Goal: Answer question/provide support

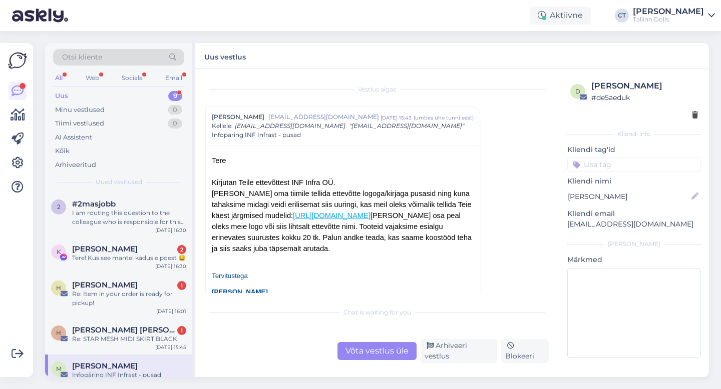
scroll to position [23, 0]
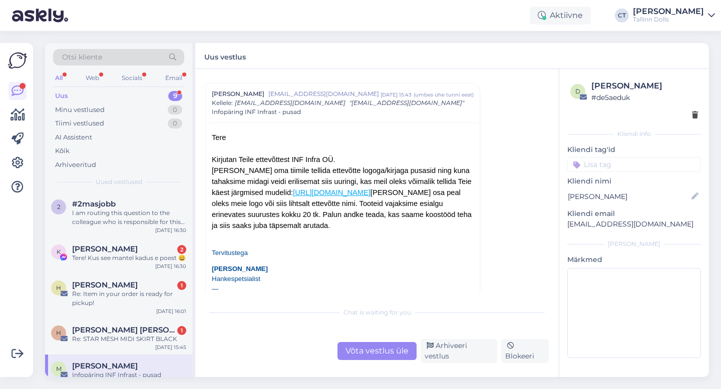
click at [84, 92] on div "Uus 9" at bounding box center [118, 96] width 131 height 14
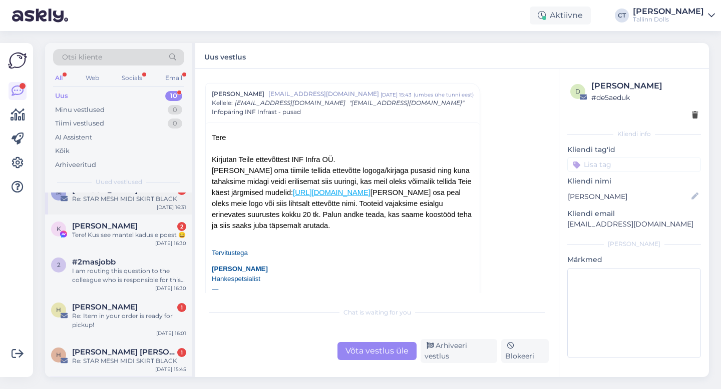
scroll to position [15, 0]
click at [124, 203] on div "M [PERSON_NAME] 1 Re: STAR MESH MIDI SKIRT BLACK [DATE] 16:31" at bounding box center [118, 196] width 147 height 36
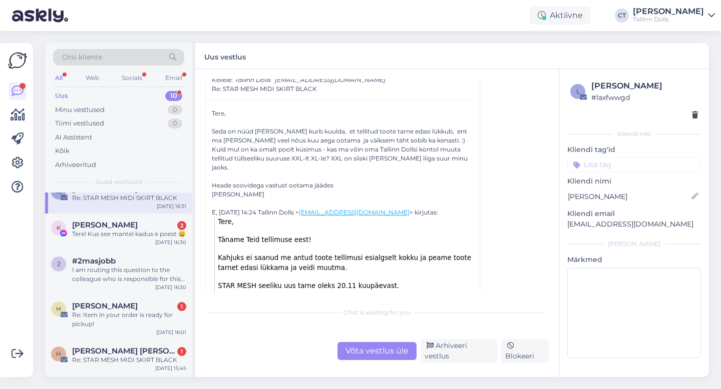
scroll to position [47, 0]
click at [357, 350] on div "Võta vestlus üle" at bounding box center [376, 351] width 79 height 18
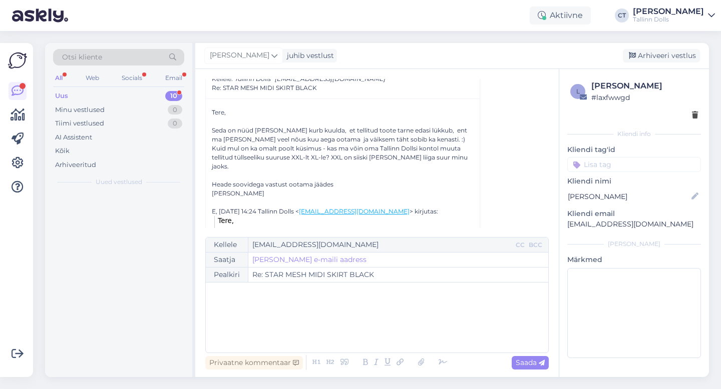
scroll to position [0, 0]
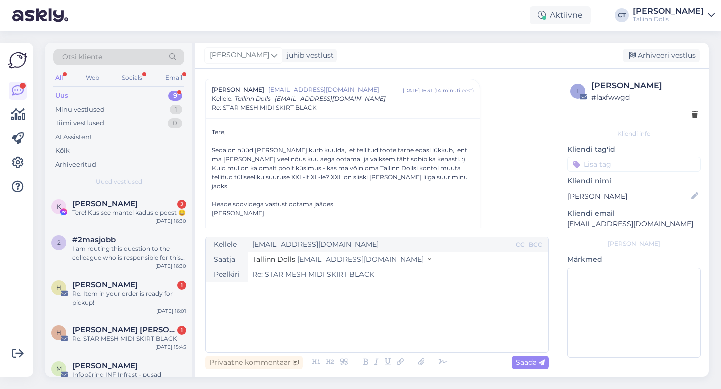
click at [360, 331] on div "﻿" at bounding box center [377, 318] width 332 height 60
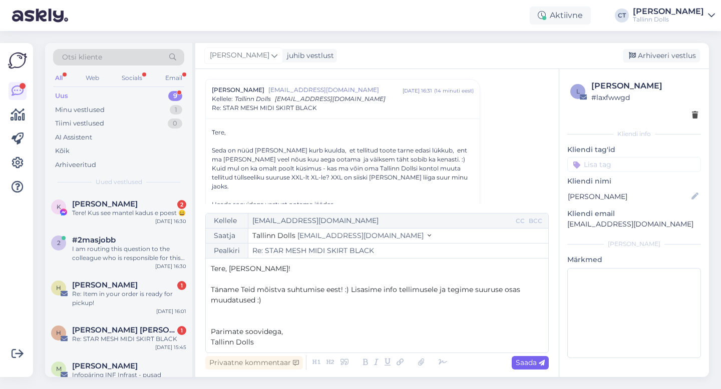
click at [527, 367] on div "Saada" at bounding box center [529, 363] width 37 height 14
type input "Re: STAR MESH MIDI SKIRT BLACK"
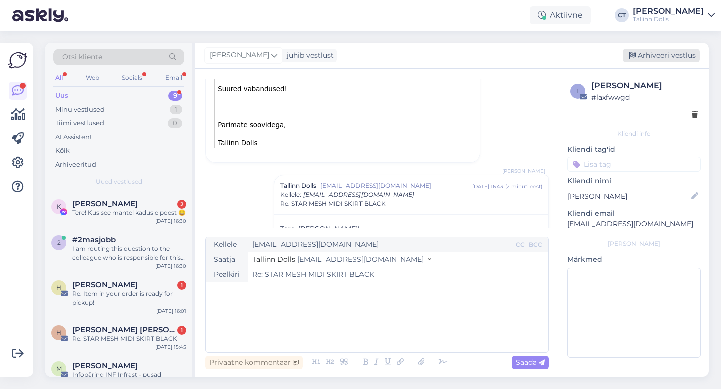
click at [665, 58] on div "Arhiveeri vestlus" at bounding box center [661, 56] width 77 height 14
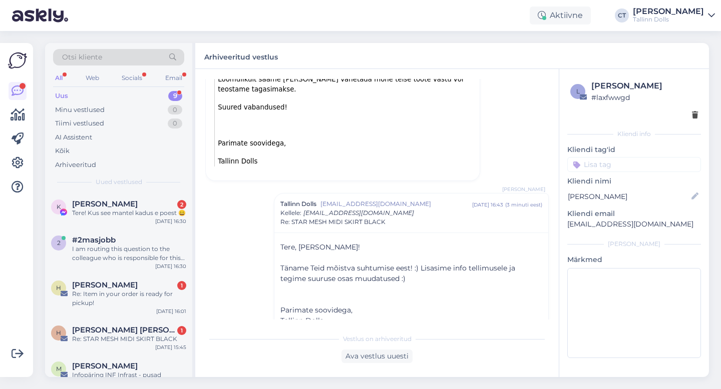
click at [156, 203] on div "[PERSON_NAME] 2" at bounding box center [129, 204] width 114 height 9
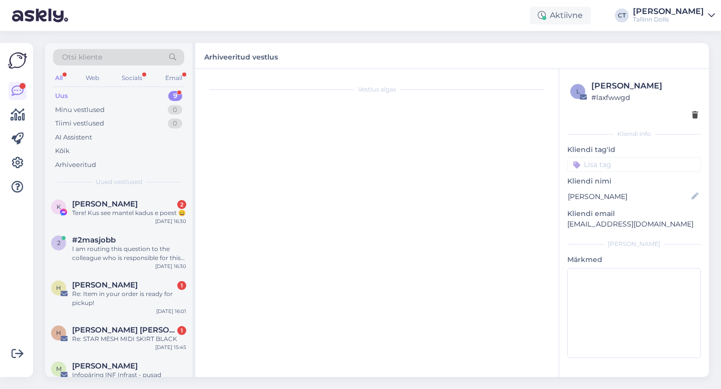
scroll to position [738, 0]
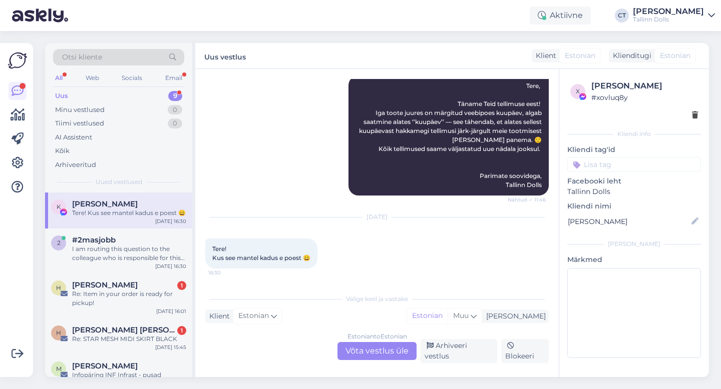
click at [387, 348] on div "Estonian to Estonian Võta vestlus üle" at bounding box center [376, 351] width 79 height 18
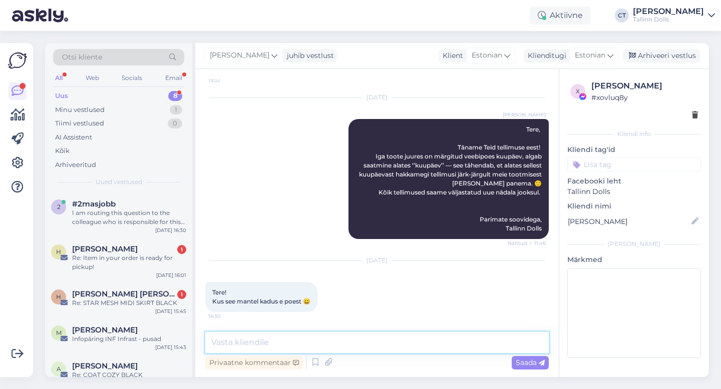
click at [389, 343] on textarea at bounding box center [376, 342] width 343 height 21
type textarea "Tere, kas mõtlete villa mantlit?"
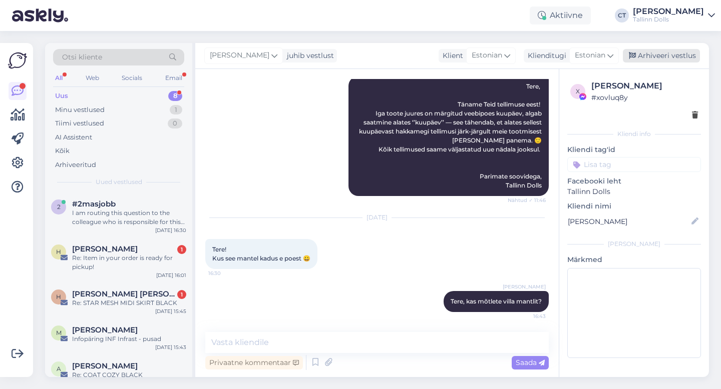
click at [679, 56] on div "Arhiveeri vestlus" at bounding box center [661, 56] width 77 height 14
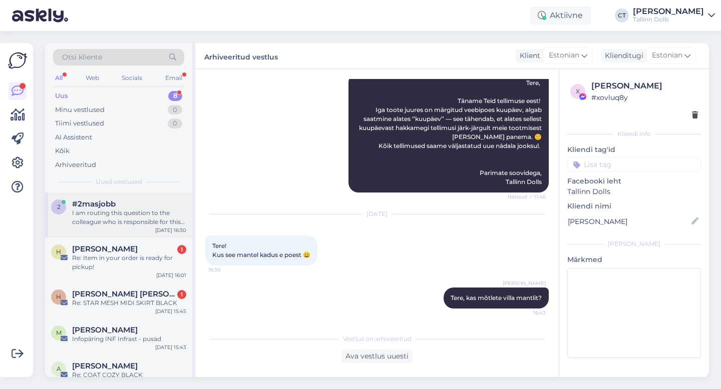
click at [142, 219] on div "I am routing this question to the colleague who is responsible for this topic. …" at bounding box center [129, 218] width 114 height 18
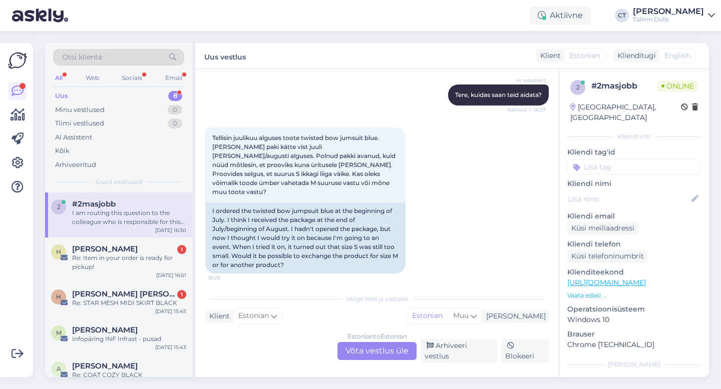
scroll to position [118, 0]
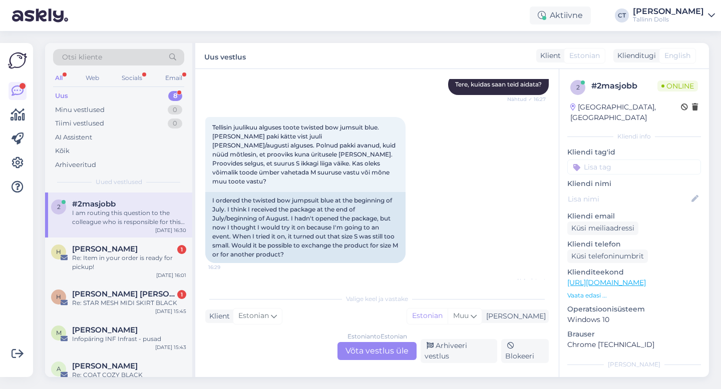
click at [379, 352] on div "Estonian to Estonian Võta vestlus üle" at bounding box center [376, 351] width 79 height 18
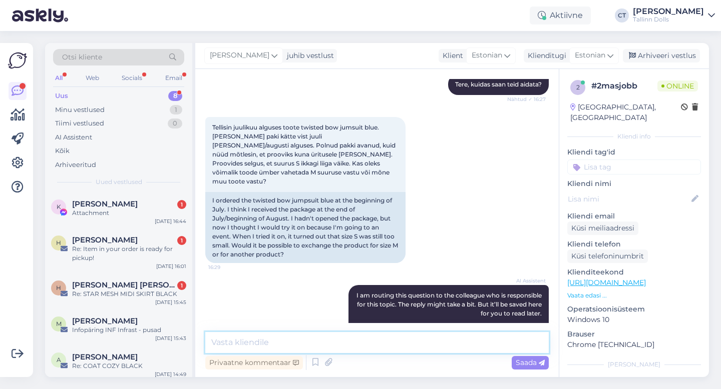
click at [381, 346] on textarea at bounding box center [376, 342] width 343 height 21
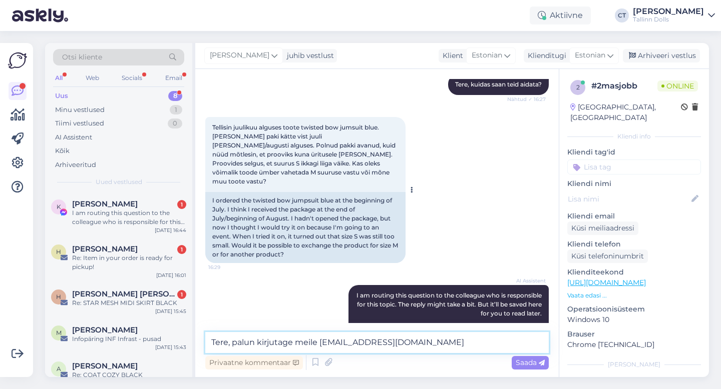
type textarea "Tere, palun kirjutage meile [EMAIL_ADDRESS][DOMAIN_NAME]"
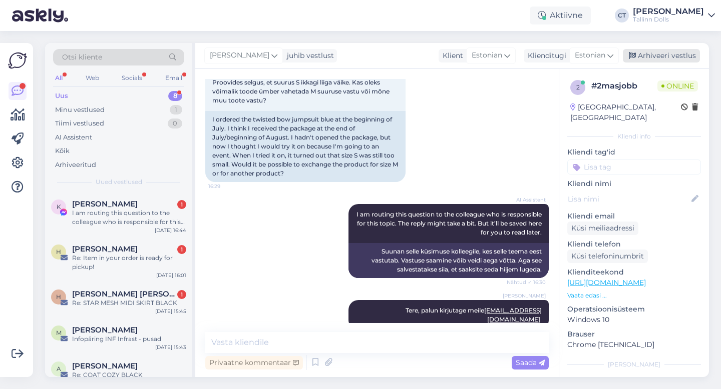
click at [664, 52] on div "Arhiveeri vestlus" at bounding box center [661, 56] width 77 height 14
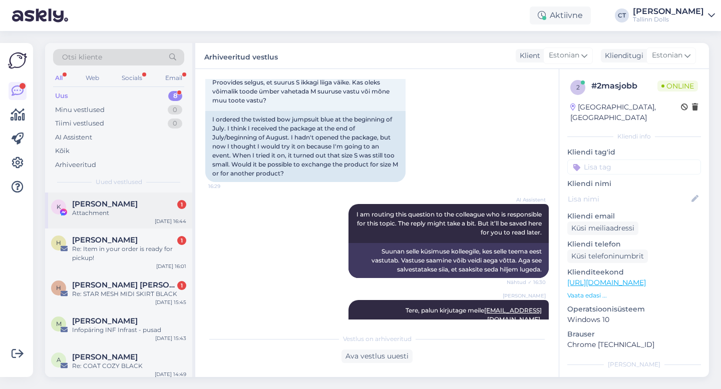
click at [126, 213] on div "Attachment" at bounding box center [129, 213] width 114 height 9
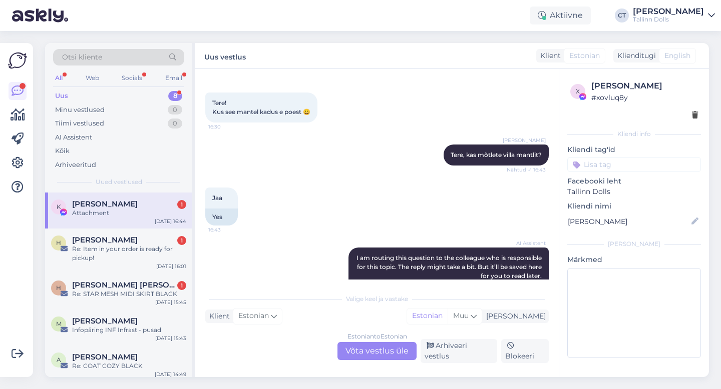
scroll to position [937, 0]
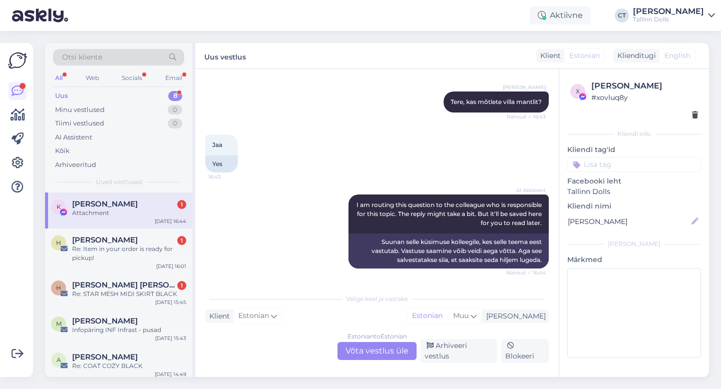
click at [384, 356] on div "Estonian to Estonian Võta vestlus üle" at bounding box center [376, 351] width 79 height 18
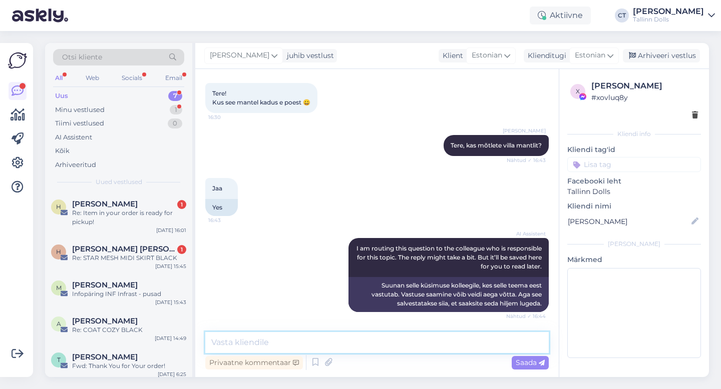
click at [388, 341] on textarea at bounding box center [376, 342] width 343 height 21
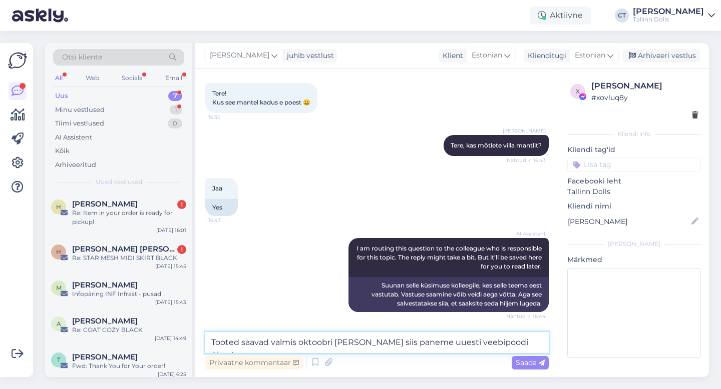
type textarea "Tooted saavad valmis oktoobri [PERSON_NAME] siis paneme uuesti veebipoodi üles …"
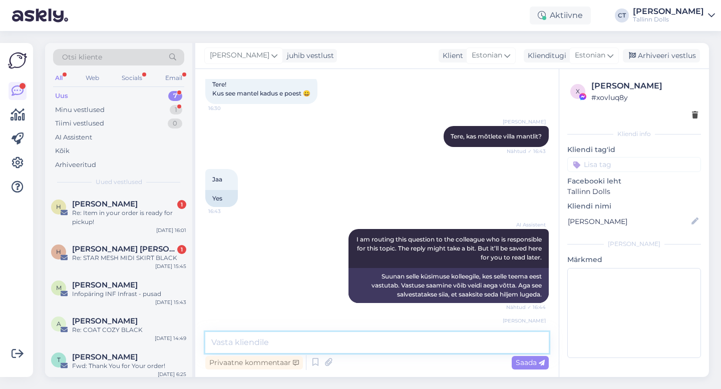
scroll to position [952, 0]
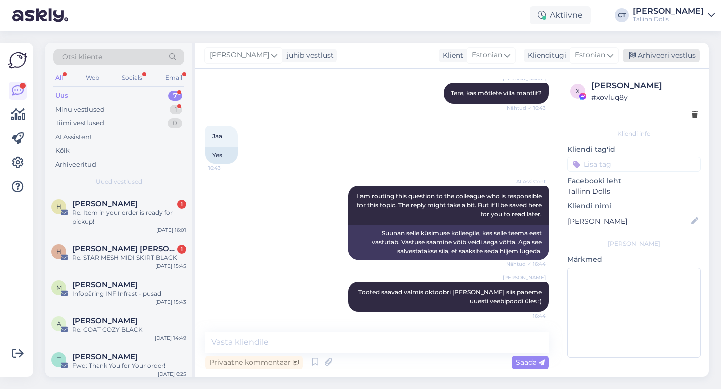
click at [661, 53] on div "Arhiveeri vestlus" at bounding box center [661, 56] width 77 height 14
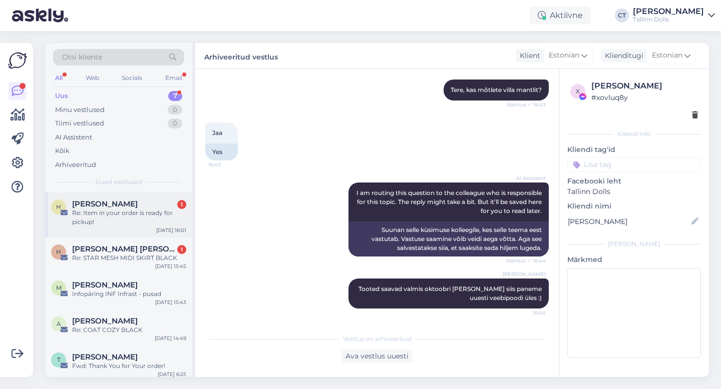
click at [136, 202] on div "[PERSON_NAME] 1" at bounding box center [129, 204] width 114 height 9
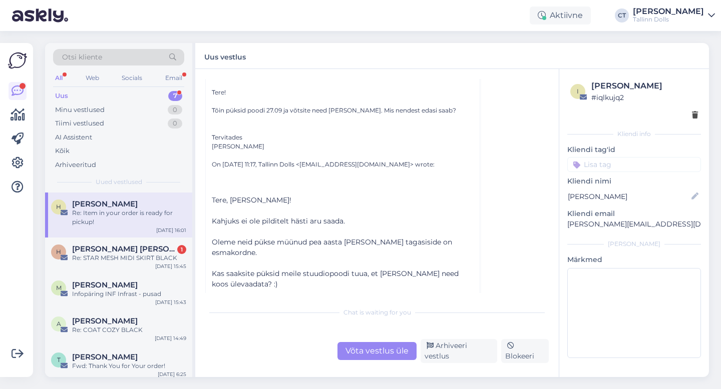
scroll to position [174, 0]
click at [365, 363] on div "Vestlus [PERSON_NAME] [PERSON_NAME][EMAIL_ADDRESS][DOMAIN_NAME] [DATE] 15:47 ( …" at bounding box center [376, 223] width 363 height 308
click at [365, 356] on div "Võta vestlus üle" at bounding box center [376, 351] width 79 height 18
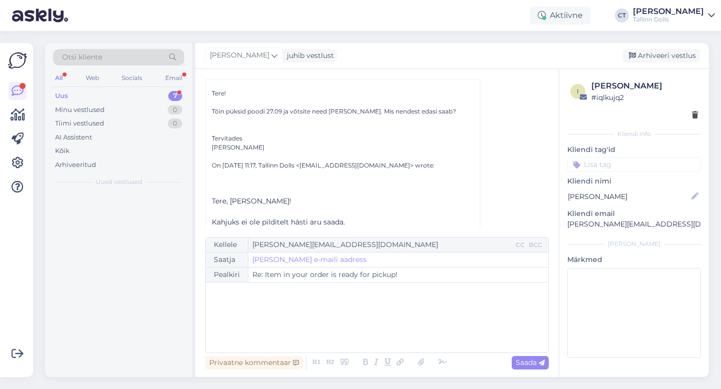
scroll to position [135, 0]
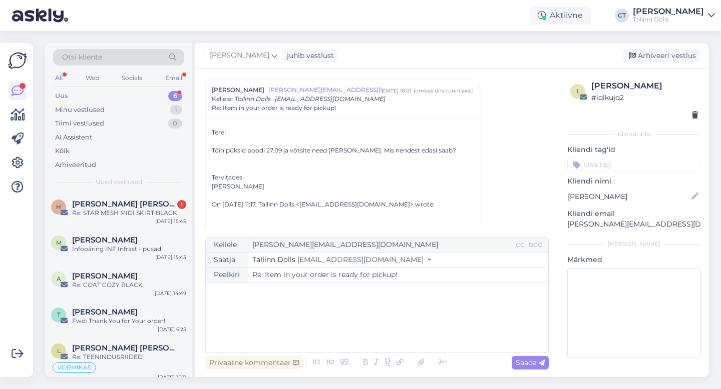
click at [371, 325] on div "﻿" at bounding box center [377, 318] width 332 height 60
click at [144, 216] on div "Re: STAR MESH MIDI SKIRT BLACK" at bounding box center [129, 213] width 114 height 9
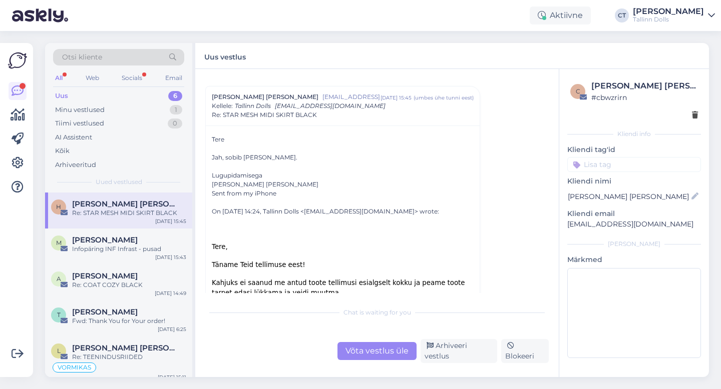
click at [379, 351] on div "Võta vestlus üle" at bounding box center [376, 351] width 79 height 18
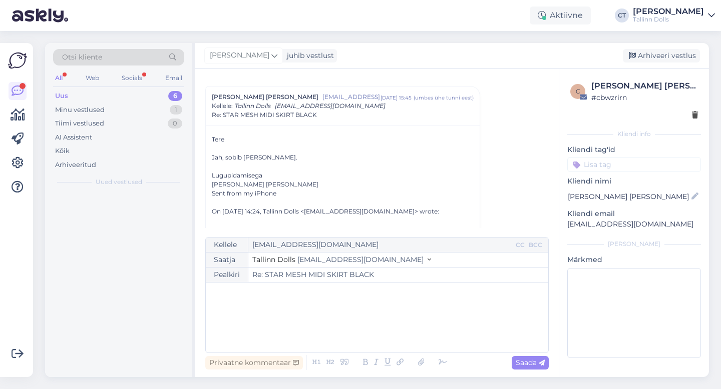
scroll to position [27, 0]
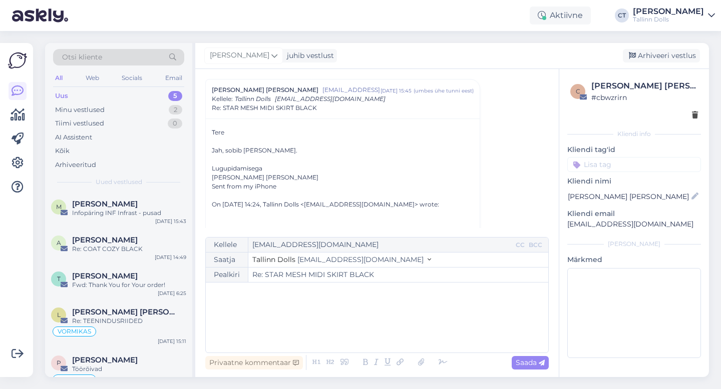
click at [383, 323] on div "﻿" at bounding box center [377, 318] width 332 height 60
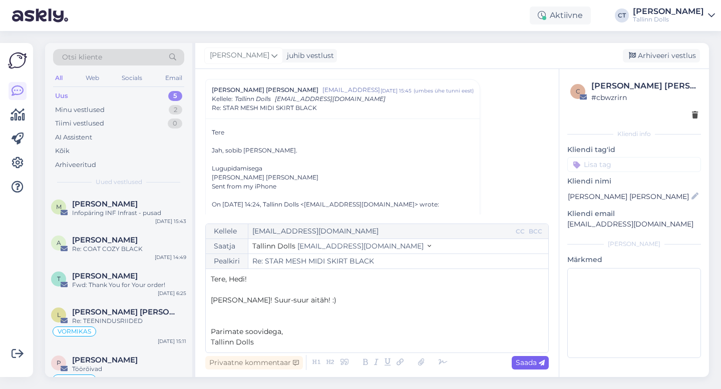
click at [531, 366] on span "Saada" at bounding box center [529, 362] width 29 height 9
type input "Re: Re: STAR MESH MIDI SKIRT BLACK"
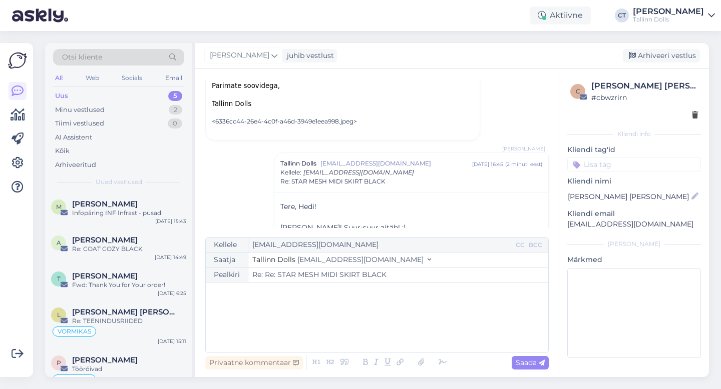
click at [664, 48] on div "[PERSON_NAME] juhib vestlust [GEOGRAPHIC_DATA] vestlus" at bounding box center [451, 56] width 513 height 26
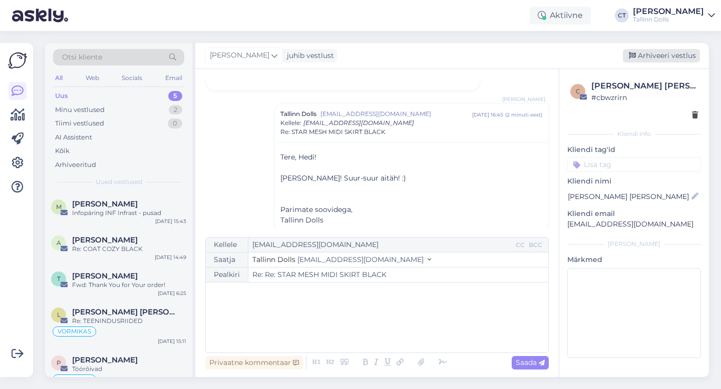
click at [660, 53] on div "Arhiveeri vestlus" at bounding box center [661, 56] width 77 height 14
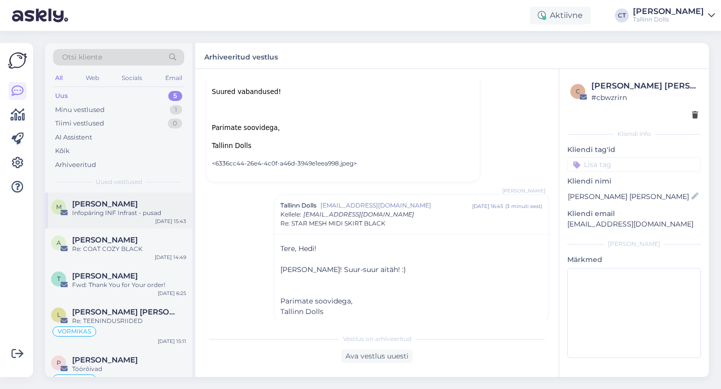
click at [118, 209] on div "Infopäring INF Infrast - pusad" at bounding box center [129, 213] width 114 height 9
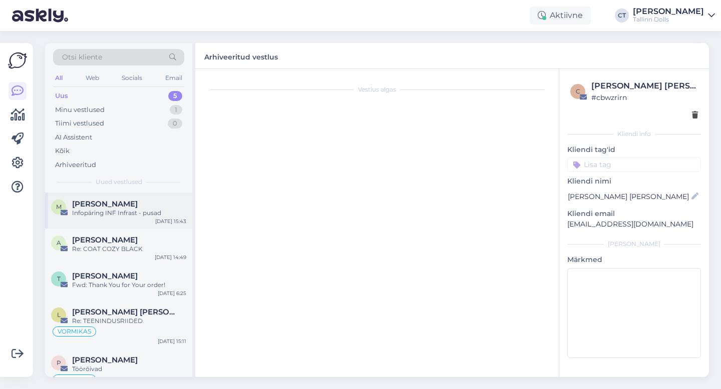
scroll to position [0, 0]
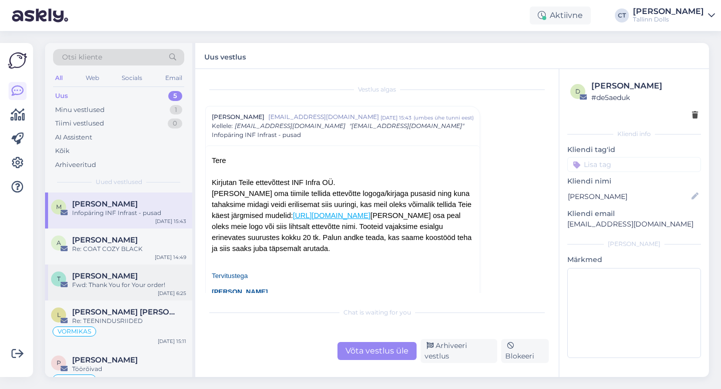
click at [146, 265] on div "T [PERSON_NAME] Fwd: Thank You for Your order! [DATE] 6:25" at bounding box center [118, 283] width 147 height 36
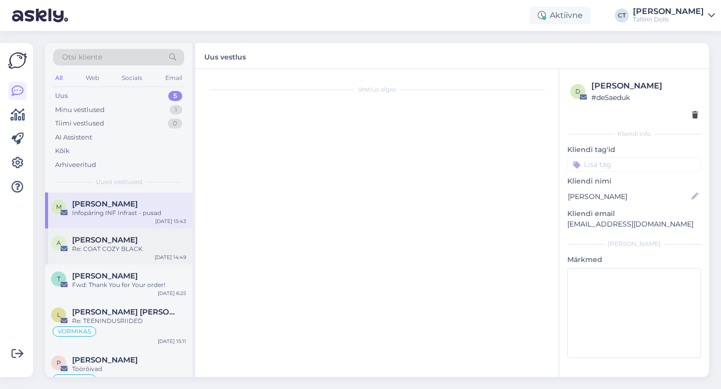
click at [150, 250] on div "Re: COAT COZY BLACK" at bounding box center [129, 249] width 114 height 9
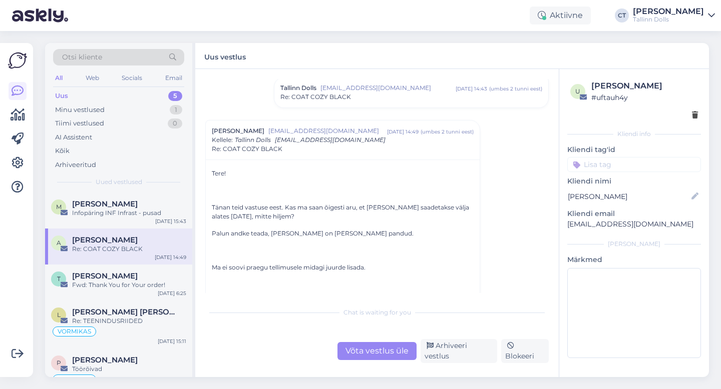
scroll to position [507, 0]
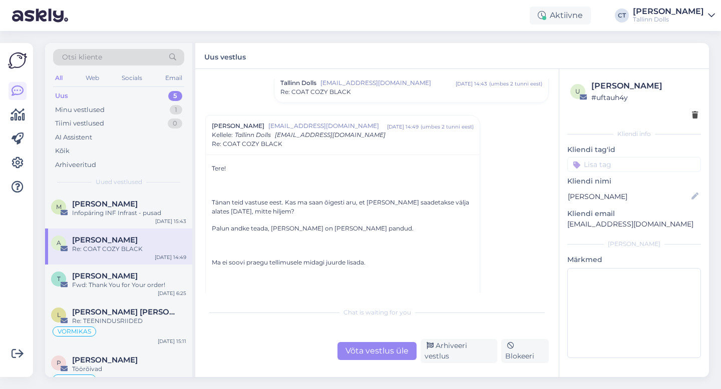
click at [369, 356] on div "Võta vestlus üle" at bounding box center [376, 351] width 79 height 18
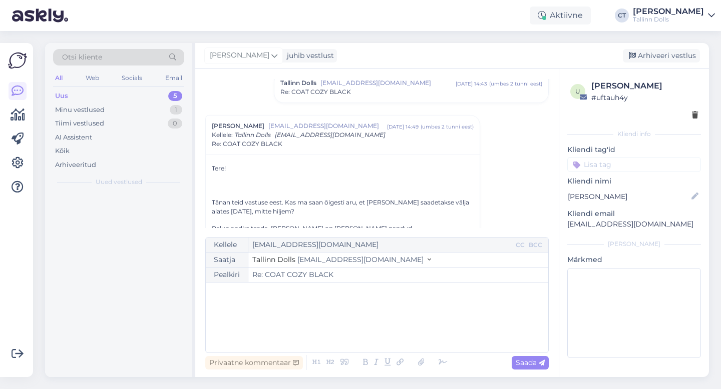
scroll to position [543, 0]
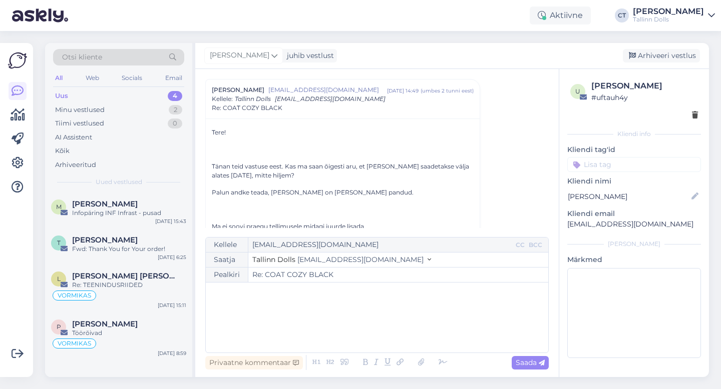
click at [376, 305] on div "﻿" at bounding box center [377, 318] width 332 height 60
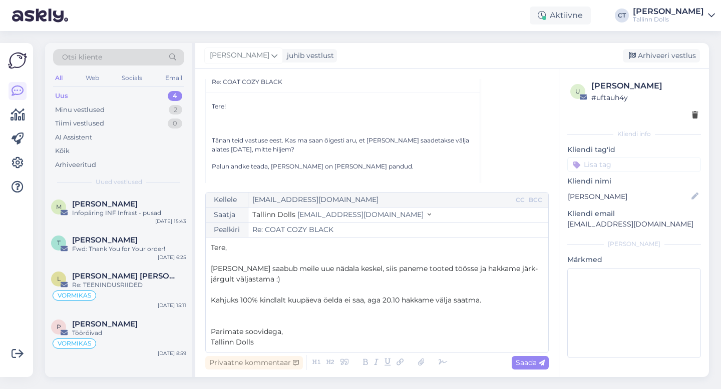
scroll to position [577, 0]
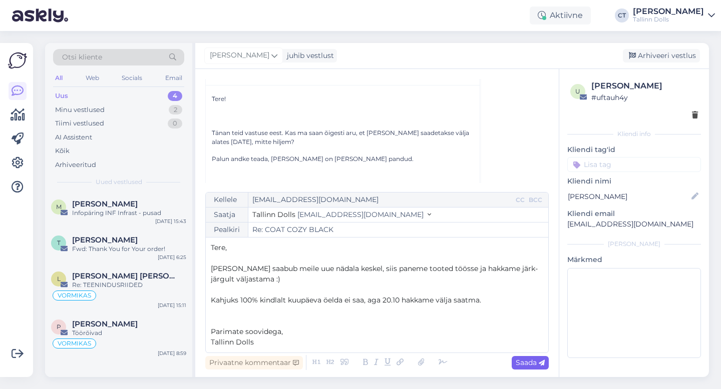
click at [532, 364] on span "Saada" at bounding box center [529, 362] width 29 height 9
type input "Re: COAT COZY BLACK"
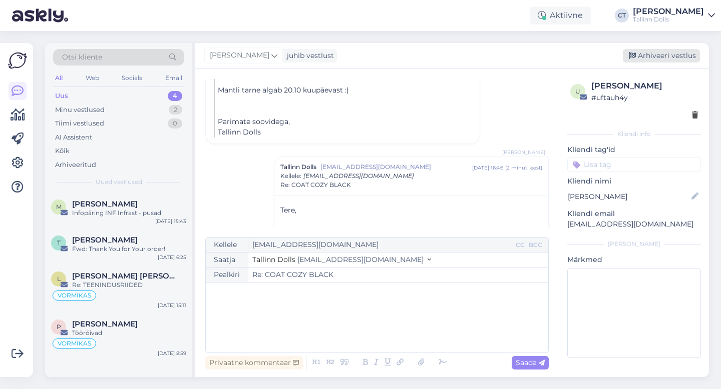
click at [668, 58] on div "Arhiveeri vestlus" at bounding box center [661, 56] width 77 height 14
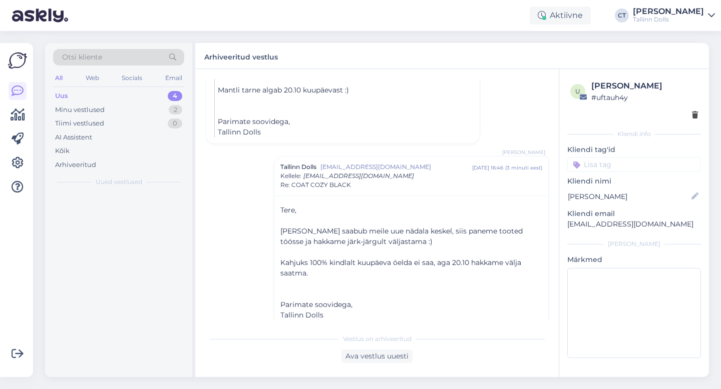
scroll to position [810, 0]
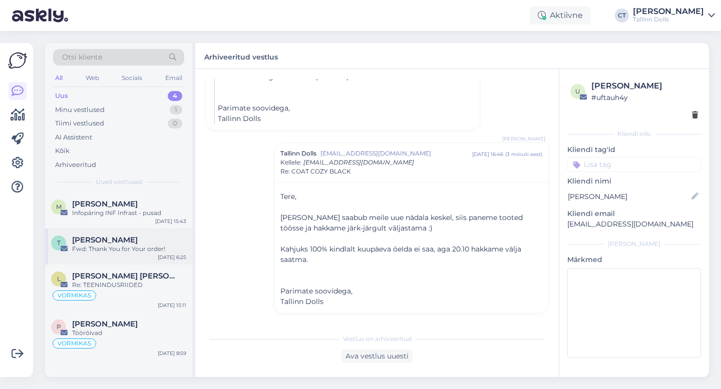
click at [148, 248] on div "Fwd: Thank You for Your order!" at bounding box center [129, 249] width 114 height 9
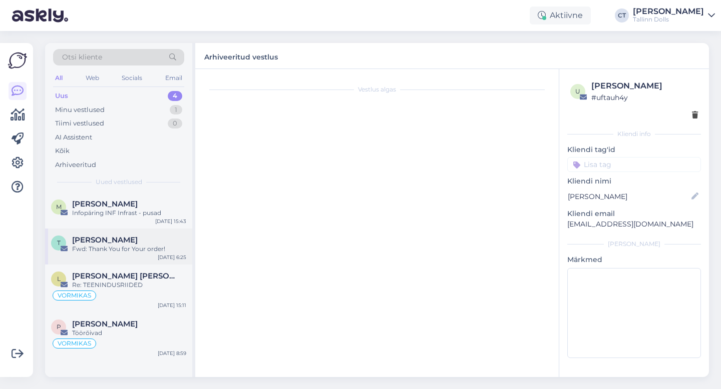
scroll to position [0, 0]
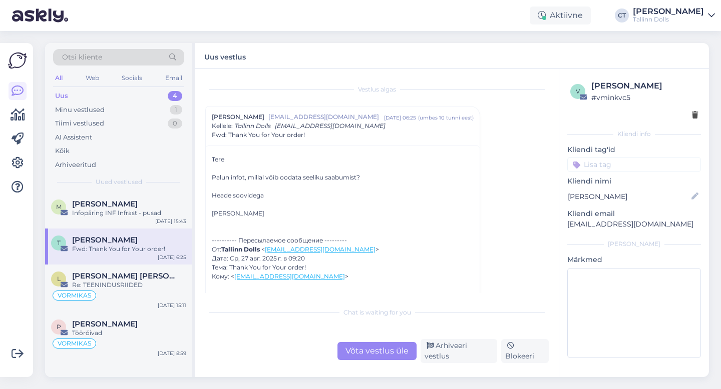
click at [66, 95] on div "Uus" at bounding box center [61, 96] width 13 height 10
click at [115, 212] on div "Infopäring INF Infrast - pusad" at bounding box center [129, 213] width 114 height 9
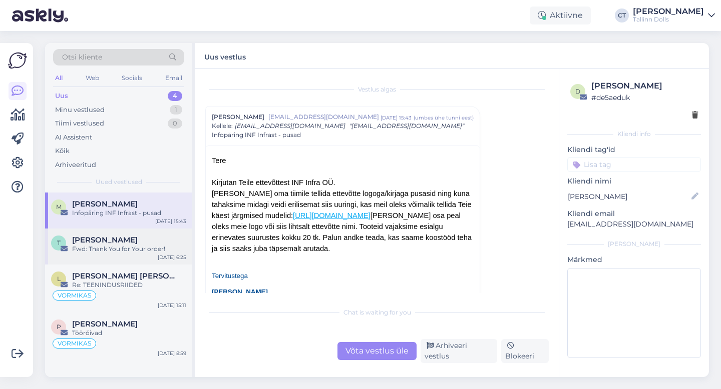
click at [124, 244] on div "[PERSON_NAME]" at bounding box center [129, 240] width 114 height 9
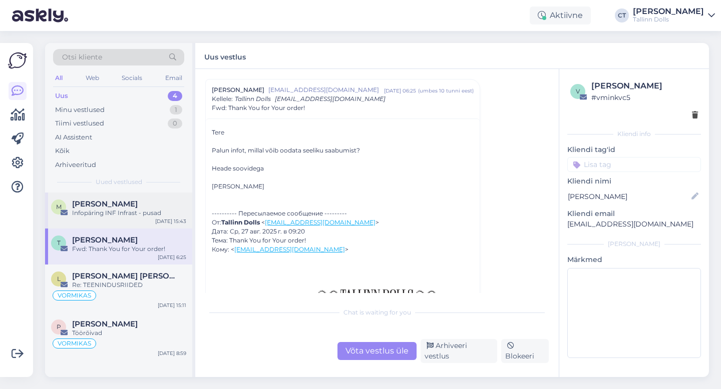
click at [139, 209] on div "Infopäring INF Infrast - pusad" at bounding box center [129, 213] width 114 height 9
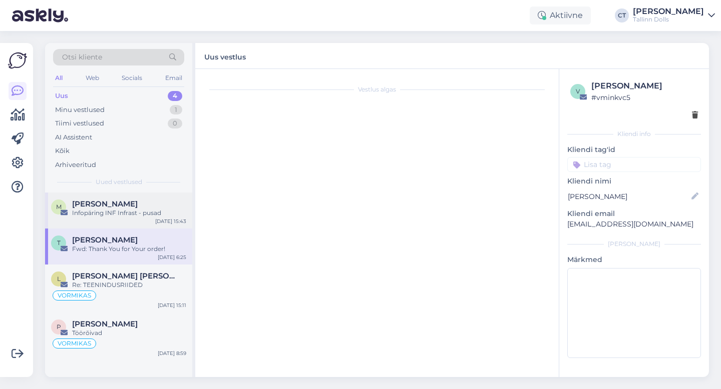
scroll to position [27, 0]
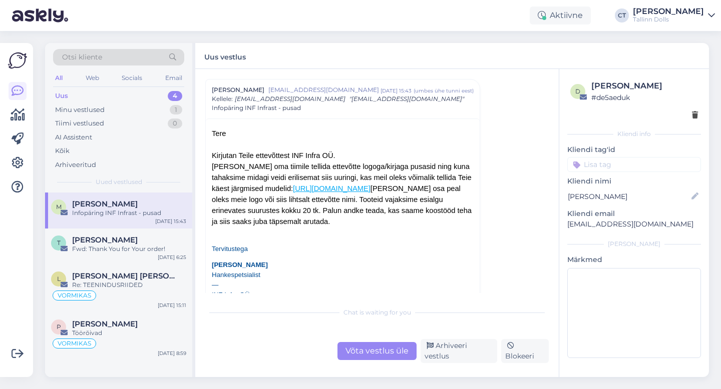
click at [630, 166] on input at bounding box center [634, 164] width 134 height 15
type input "vormikas"
click at [636, 191] on span "VORMIKAS" at bounding box center [634, 191] width 34 height 6
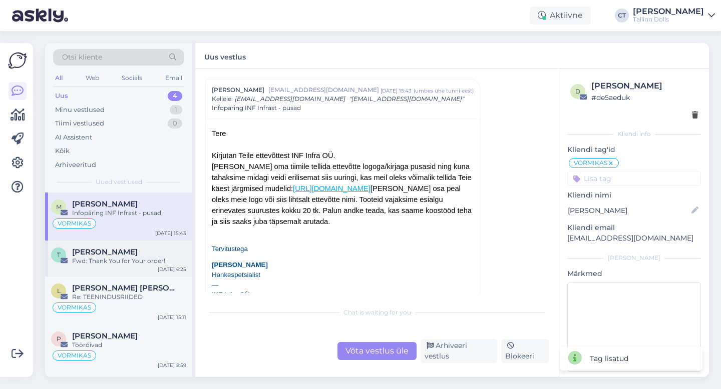
click at [118, 264] on div "Fwd: Thank You for Your order!" at bounding box center [129, 261] width 114 height 9
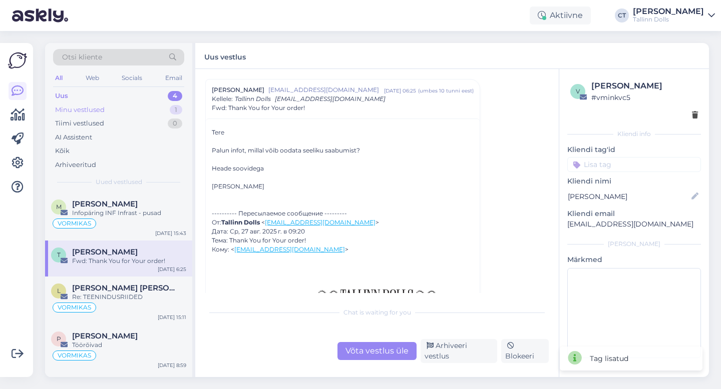
click at [95, 109] on div "Minu vestlused" at bounding box center [80, 110] width 50 height 10
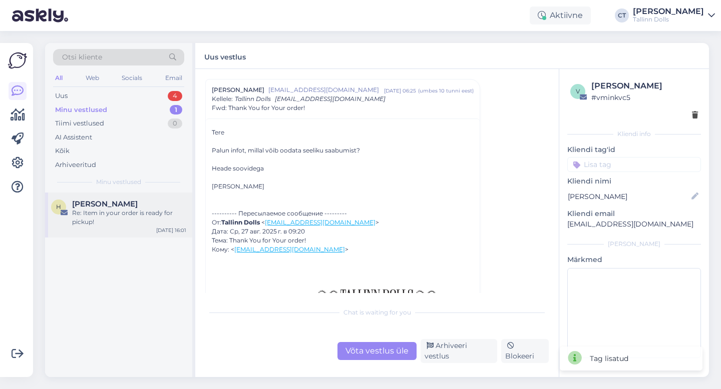
click at [123, 200] on div "[PERSON_NAME]" at bounding box center [129, 204] width 114 height 9
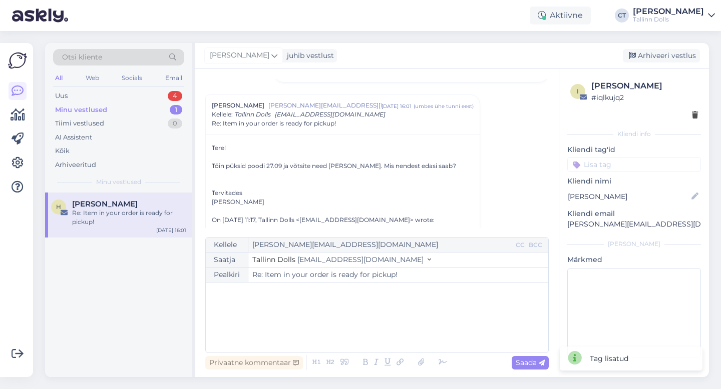
scroll to position [125, 0]
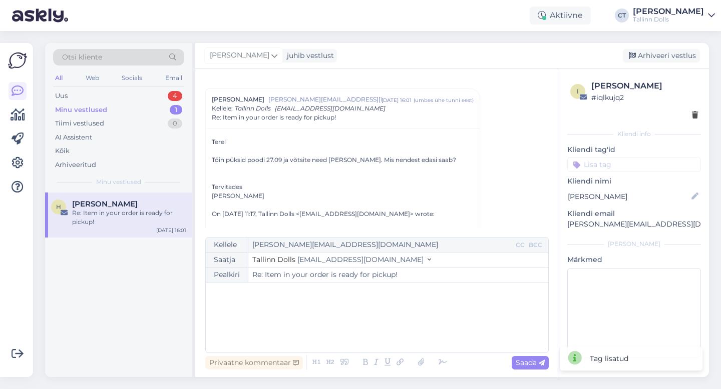
click at [293, 314] on div "﻿" at bounding box center [377, 318] width 332 height 60
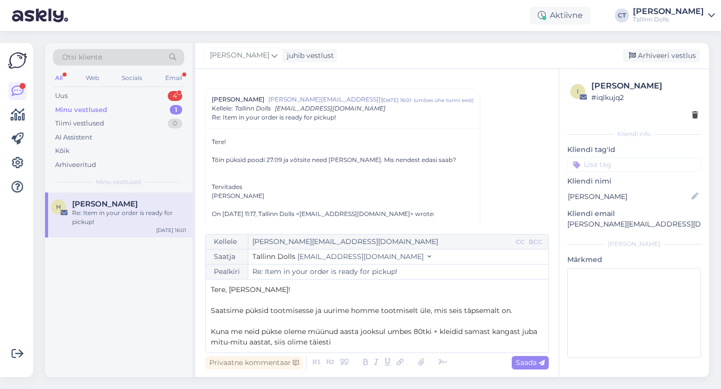
drag, startPoint x: 428, startPoint y: 337, endPoint x: 485, endPoint y: 366, distance: 63.3
click at [477, 363] on div "Kellele [PERSON_NAME][EMAIL_ADDRESS][DOMAIN_NAME] CC BCC Saatja Tallinn Dolls […" at bounding box center [376, 303] width 343 height 138
click at [424, 330] on span "Kuna me neid pükse oleme müünud aasta jooksul umbes 80tki + kleidid samast kang…" at bounding box center [375, 337] width 328 height 20
click at [411, 345] on p "Kuna me neid pükse oleme müünud aasta jooksul umbes 90tki + kleidid samast kang…" at bounding box center [377, 337] width 332 height 21
click at [464, 332] on span "Kuna me neid pükse oleme müünud aasta jooksul umbes 90tki + kleidid samast kang…" at bounding box center [375, 337] width 328 height 20
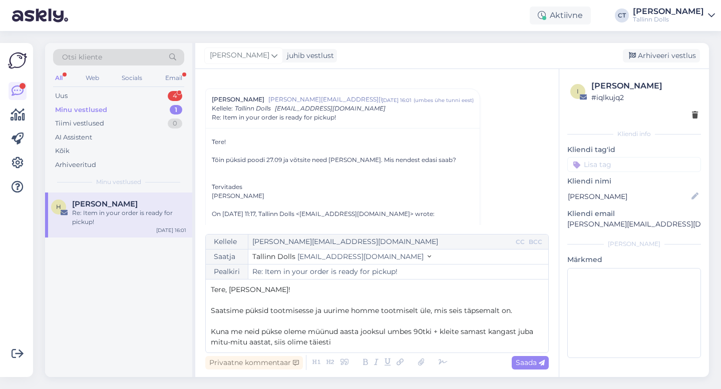
click at [370, 346] on p "Kuna me neid pükse oleme müünud aasta jooksul umbes 90tki + kleite samast kanga…" at bounding box center [377, 337] width 332 height 21
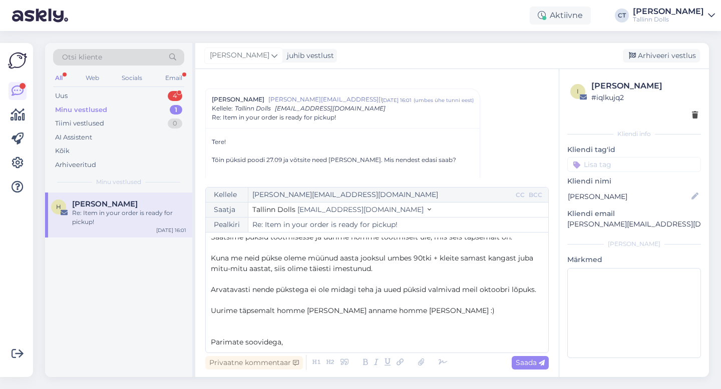
scroll to position [37, 0]
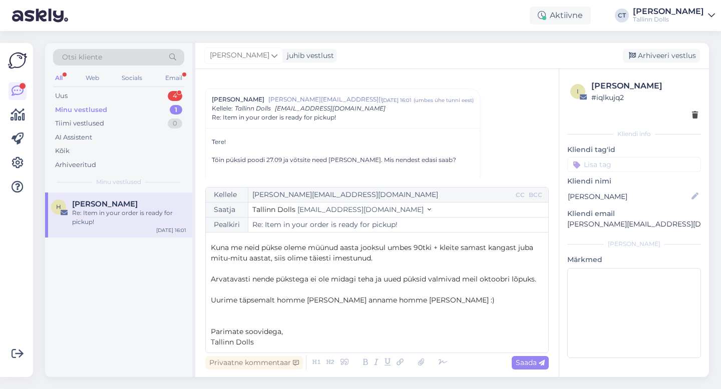
drag, startPoint x: 387, startPoint y: 258, endPoint x: 330, endPoint y: 259, distance: 56.6
click at [330, 259] on p "Kuna me neid pükse oleme müünud aasta jooksul umbes 90tki + kleite samast kanga…" at bounding box center [377, 253] width 332 height 21
click at [369, 259] on span "Kuna me neid pükse oleme müünud aasta jooksul umbes 90tki + kleite samast kanga…" at bounding box center [373, 253] width 324 height 20
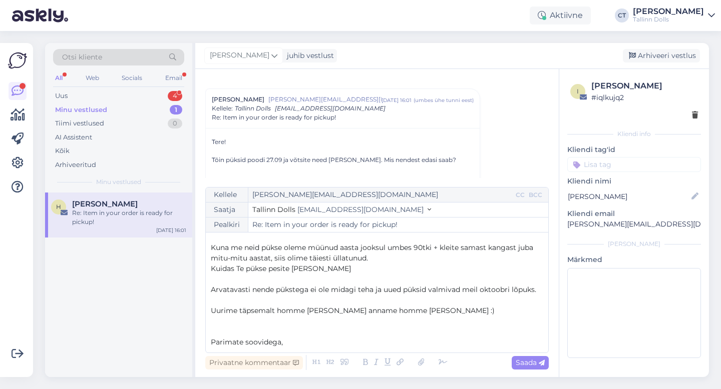
click at [334, 268] on p "Kuidas Te pükse pesite [PERSON_NAME]" at bounding box center [377, 269] width 332 height 11
click at [380, 264] on p "Kuidas Te pükse pesite [PERSON_NAME]" at bounding box center [377, 269] width 332 height 11
click at [373, 259] on p "Kuna me neid pükse oleme müünud aasta jooksul umbes 90tki + kleite samast kanga…" at bounding box center [377, 253] width 332 height 21
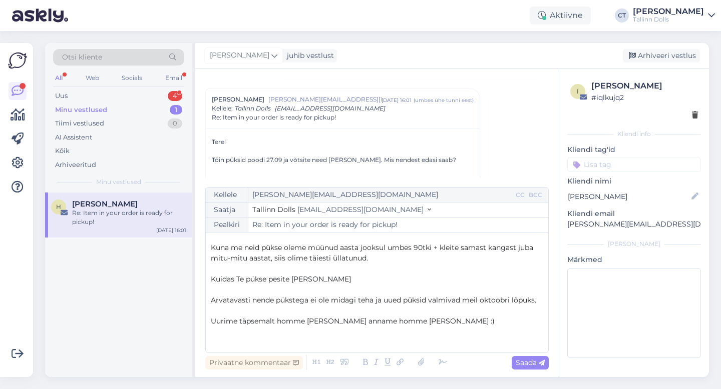
click at [332, 280] on p "Kuidas Te pükse pesite [PERSON_NAME]" at bounding box center [377, 279] width 332 height 11
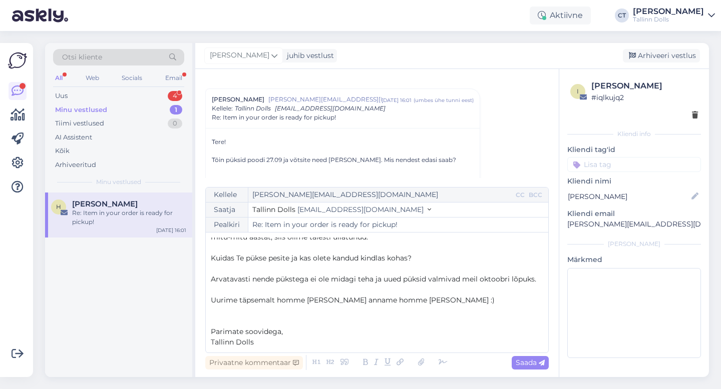
click at [410, 259] on span "Kuidas Te pükse pesite ja kas olete kandud kindlas kohas?" at bounding box center [311, 258] width 201 height 9
click at [362, 259] on span "Kuidas Te pükse pesite ja kas olete kandud kindlas kohas neid?" at bounding box center [320, 258] width 218 height 9
click at [472, 260] on p "Kuidas Te pükse pesite ja kas olete kandud [PERSON_NAME] kindlas kohas neid?" at bounding box center [377, 258] width 332 height 11
click at [517, 364] on span "Saada" at bounding box center [529, 362] width 29 height 9
type input "Re: Re: Item in your order is ready for pickup!"
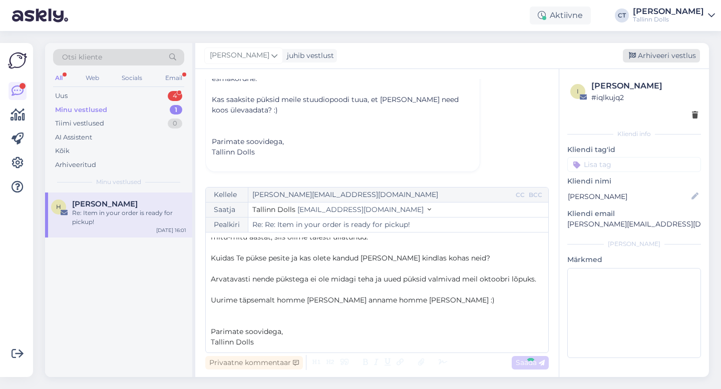
scroll to position [0, 0]
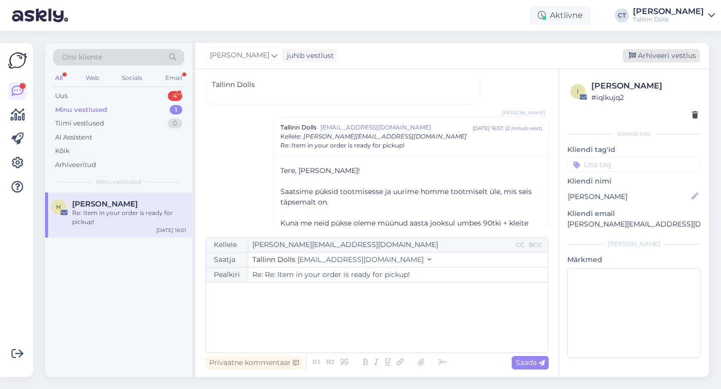
click at [681, 58] on div "Arhiveeri vestlus" at bounding box center [661, 56] width 77 height 14
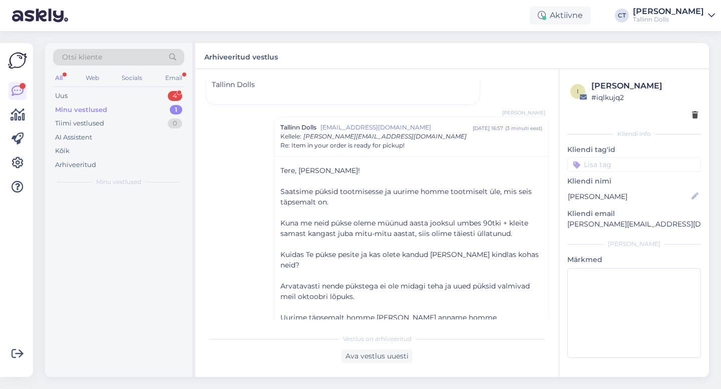
scroll to position [443, 0]
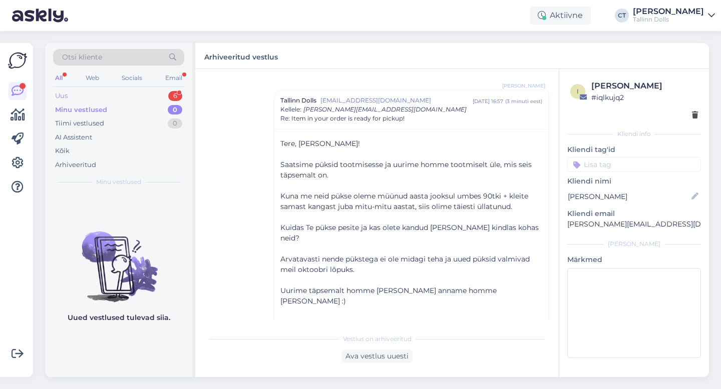
click at [78, 93] on div "Uus 6" at bounding box center [118, 96] width 131 height 14
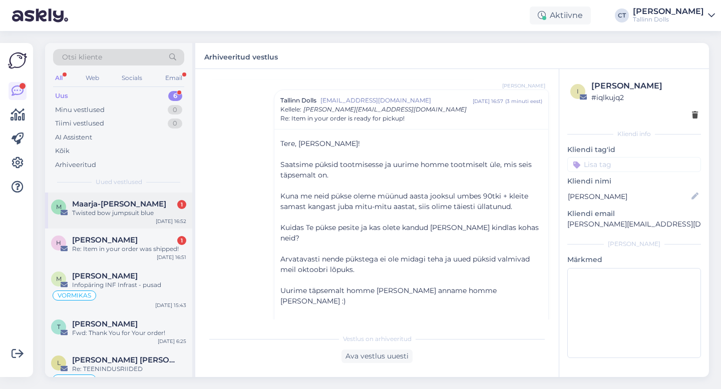
click at [94, 210] on div "Twisted bow jumpsuit blue" at bounding box center [129, 213] width 114 height 9
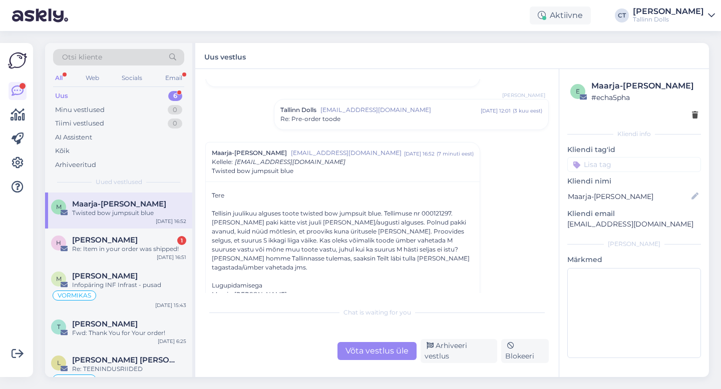
scroll to position [51, 0]
click at [135, 247] on div "Re: Item in your order was shipped!" at bounding box center [129, 249] width 114 height 9
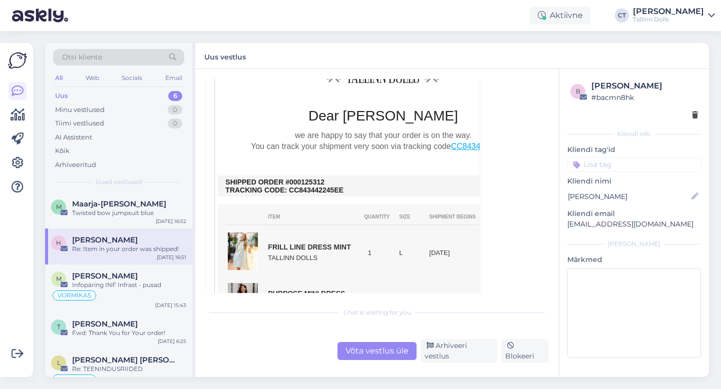
scroll to position [225, 0]
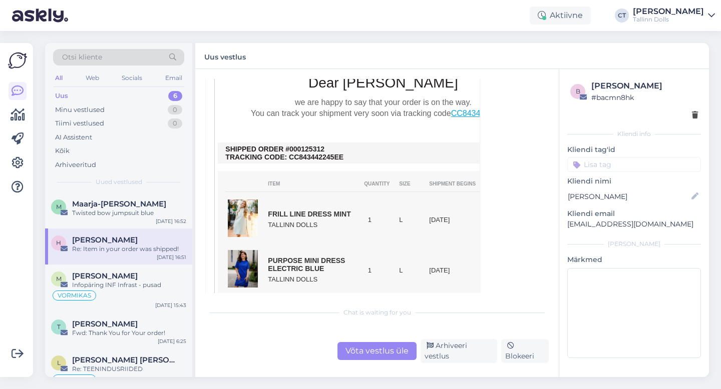
drag, startPoint x: 329, startPoint y: 149, endPoint x: 300, endPoint y: 150, distance: 29.0
click at [300, 150] on td "SHIPPED ORDER #000125312 TRACKING CODE: CC843442245EE" at bounding box center [382, 153] width 315 height 16
copy td "125312"
click at [376, 356] on div "Võta vestlus üle" at bounding box center [376, 351] width 79 height 18
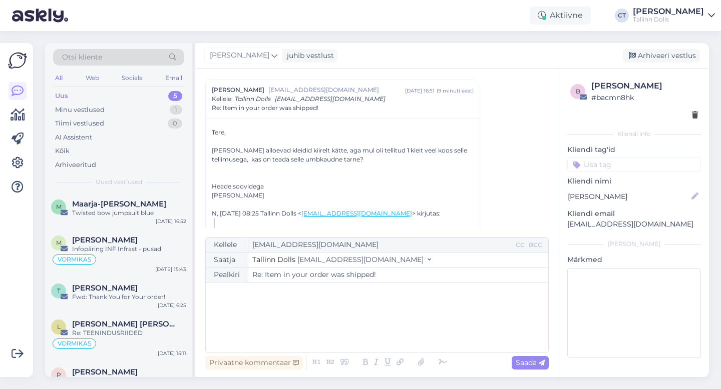
click at [387, 330] on div "﻿" at bounding box center [377, 318] width 332 height 60
click at [280, 330] on div "﻿" at bounding box center [377, 318] width 332 height 60
paste div
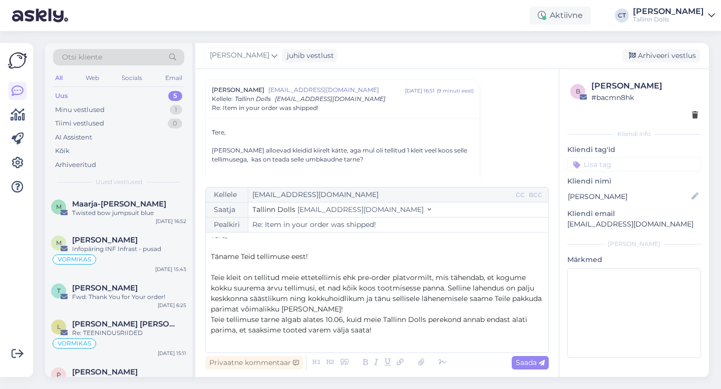
scroll to position [0, 0]
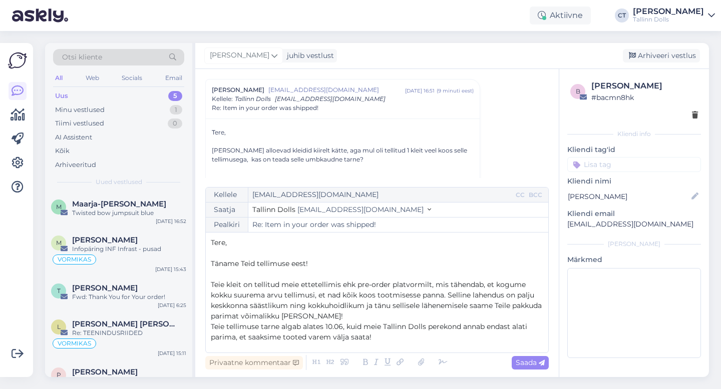
click at [271, 240] on p "Tere," at bounding box center [377, 243] width 332 height 11
click at [226, 286] on span "Teie kleit on tellitud meie ettetellimis ehk pre-order platvormilt, mis tähenda…" at bounding box center [377, 300] width 333 height 41
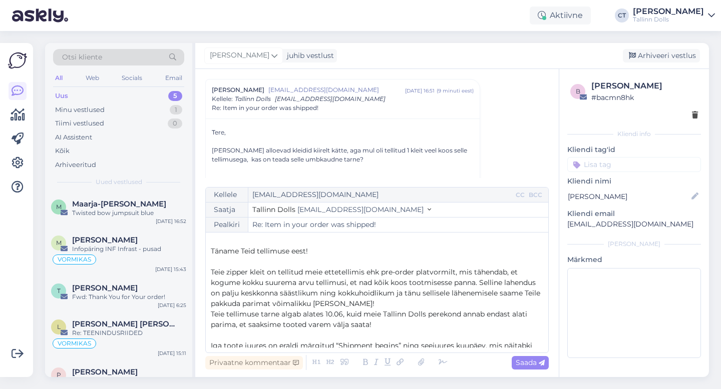
click at [331, 314] on span "Teie tellimuse tarne algab alates 10.06, kuid meie Tallinn Dolls perekond annab…" at bounding box center [370, 320] width 318 height 20
click at [326, 314] on span "Teie tellimuse tarne algab alates 1.06, kuid meie Tallinn Dolls perekond annab …" at bounding box center [368, 320] width 314 height 20
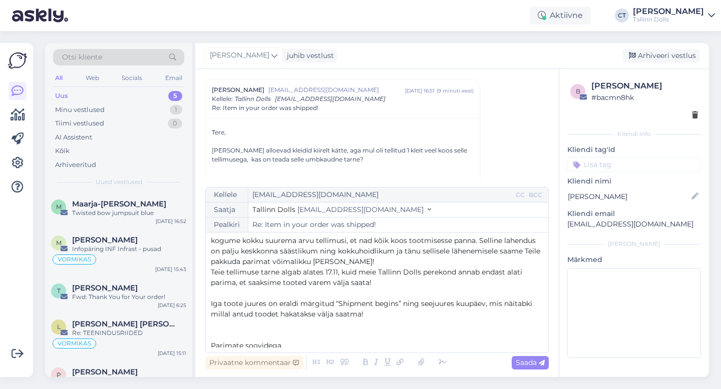
scroll to position [69, 0]
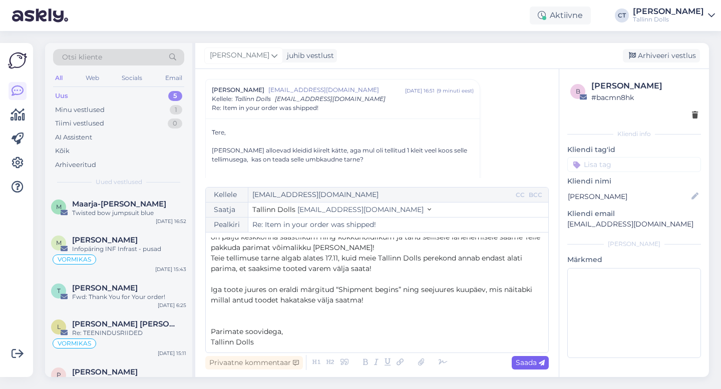
click at [521, 364] on span "Saada" at bounding box center [529, 362] width 29 height 9
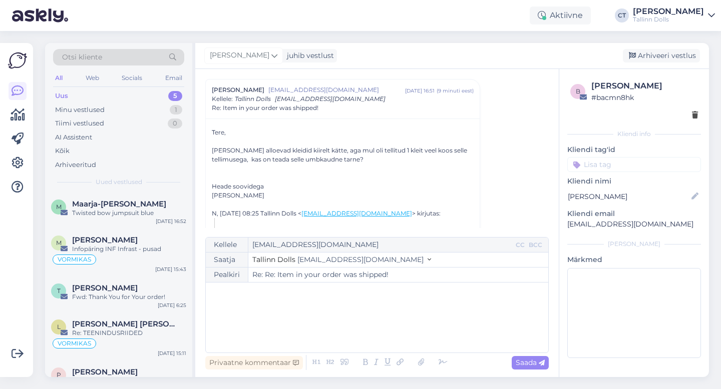
type input "Re: Item in your order was shipped!"
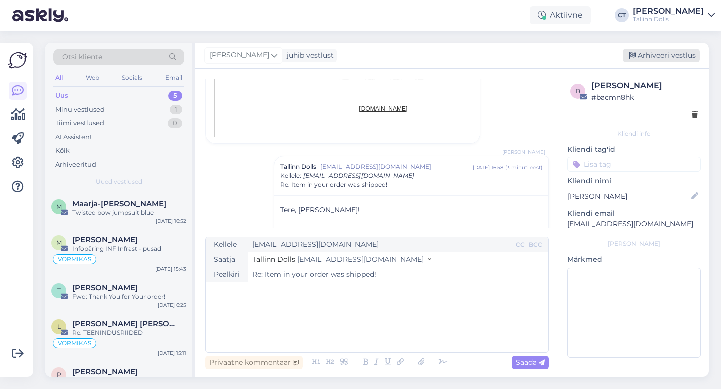
click at [679, 57] on div "Arhiveeri vestlus" at bounding box center [661, 56] width 77 height 14
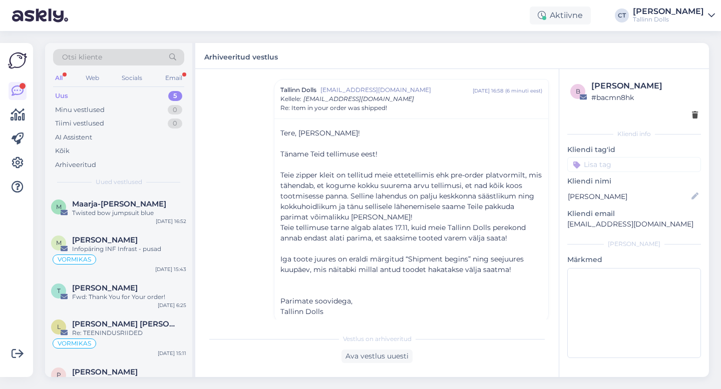
scroll to position [815, 0]
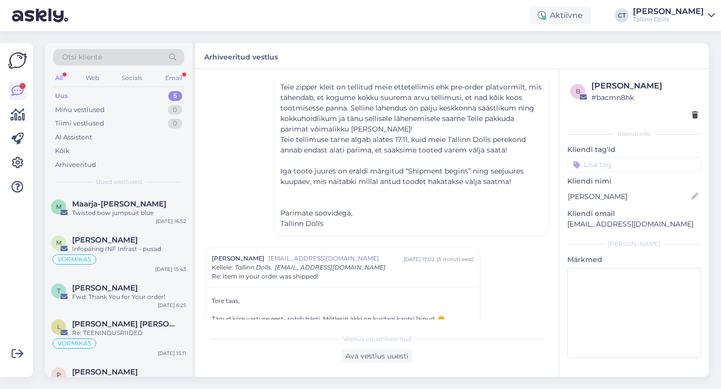
click at [99, 94] on div "Uus 5" at bounding box center [118, 96] width 131 height 14
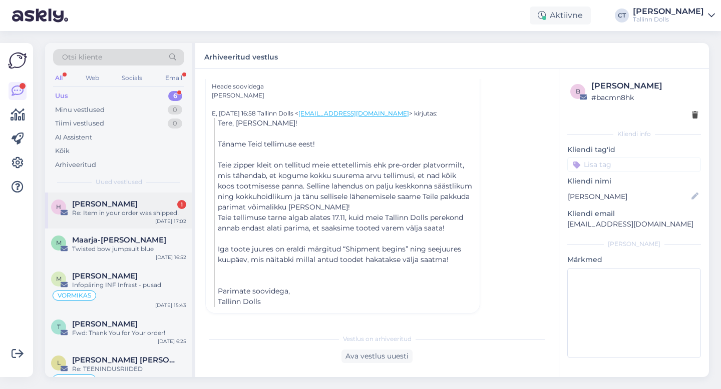
click at [112, 205] on span "[PERSON_NAME]" at bounding box center [105, 204] width 66 height 9
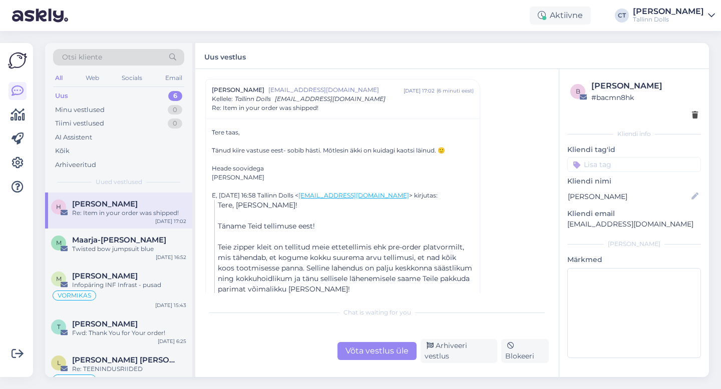
click at [365, 355] on div "Võta vestlus üle" at bounding box center [376, 351] width 79 height 18
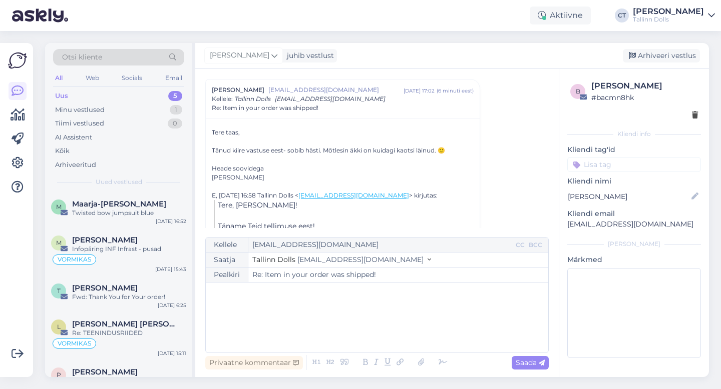
click at [364, 337] on div "﻿" at bounding box center [377, 318] width 332 height 60
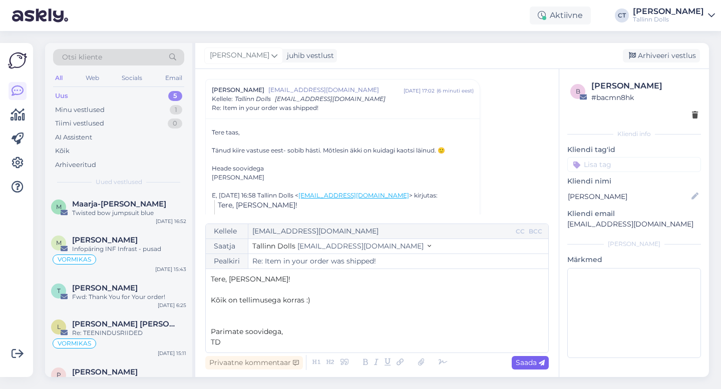
click at [525, 361] on span "Saada" at bounding box center [529, 362] width 29 height 9
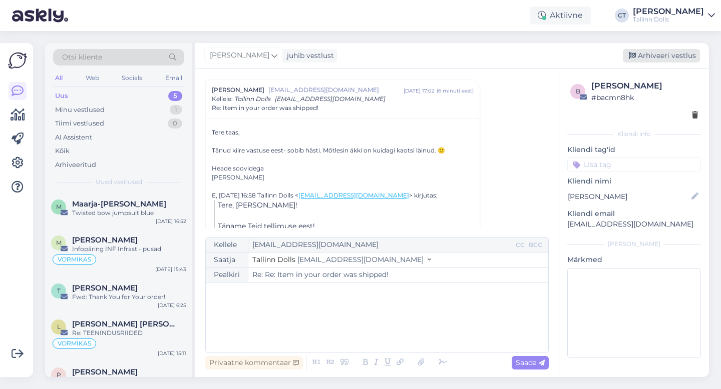
type input "Re: Item in your order was shipped!"
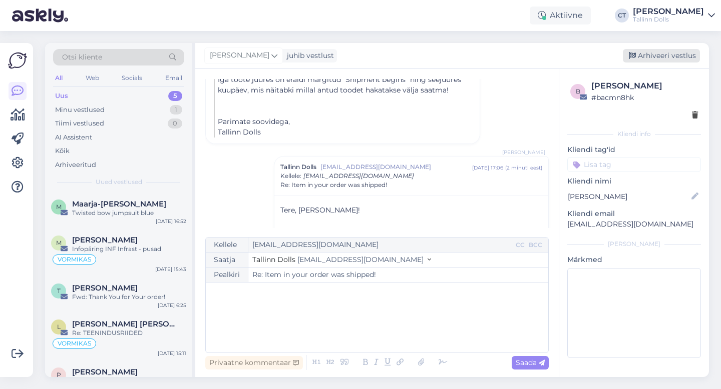
click at [645, 54] on div "Arhiveeri vestlus" at bounding box center [661, 56] width 77 height 14
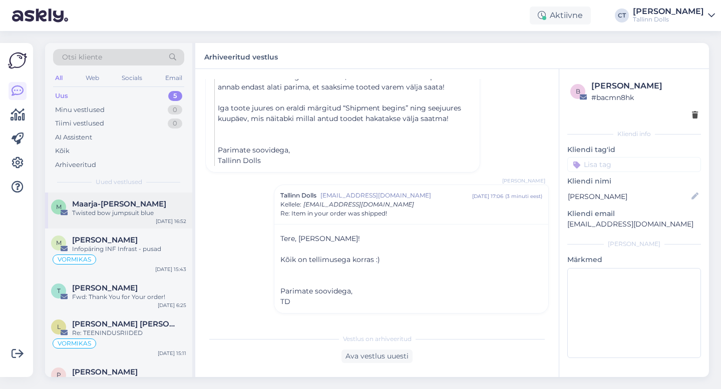
click at [128, 213] on div "Twisted bow jumpsuit blue" at bounding box center [129, 213] width 114 height 9
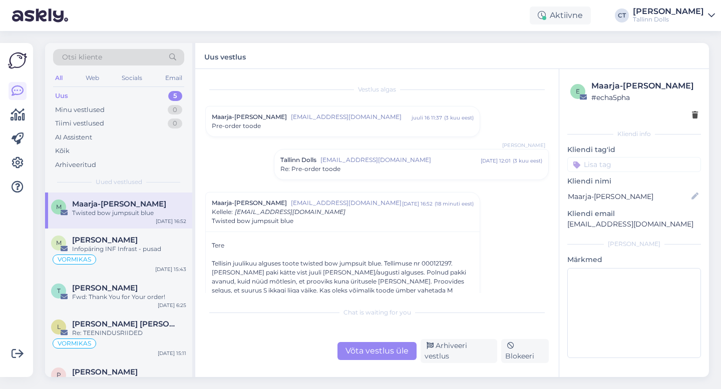
click at [104, 95] on div "Uus 5" at bounding box center [118, 96] width 131 height 14
click at [117, 55] on div "Otsi kliente" at bounding box center [118, 57] width 131 height 17
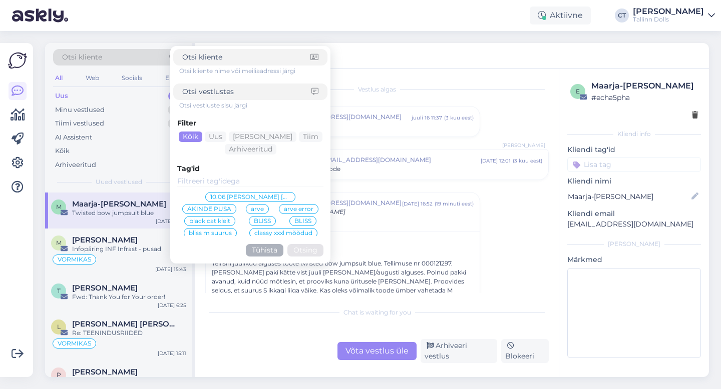
type input "[EMAIL_ADDRESS][DOMAIN_NAME]"
click button "Otsing" at bounding box center [305, 250] width 36 height 13
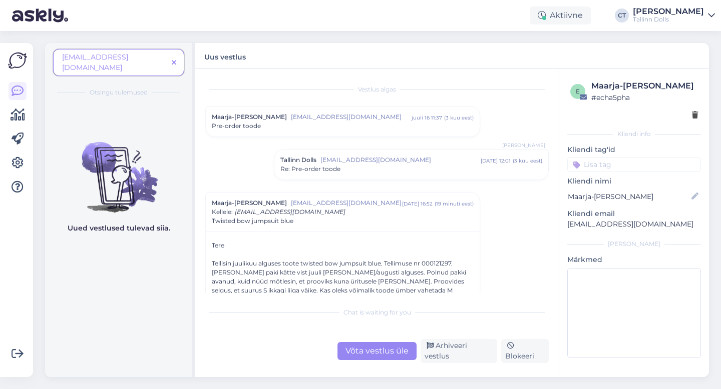
click at [156, 58] on span "[EMAIL_ADDRESS][DOMAIN_NAME]" at bounding box center [115, 62] width 106 height 21
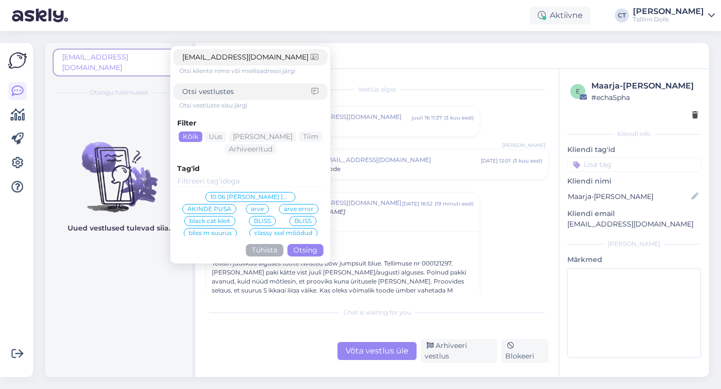
click at [213, 59] on input "[EMAIL_ADDRESS][DOMAIN_NAME]" at bounding box center [246, 57] width 128 height 11
type input "[PERSON_NAME]"
click button "Otsing" at bounding box center [305, 250] width 36 height 13
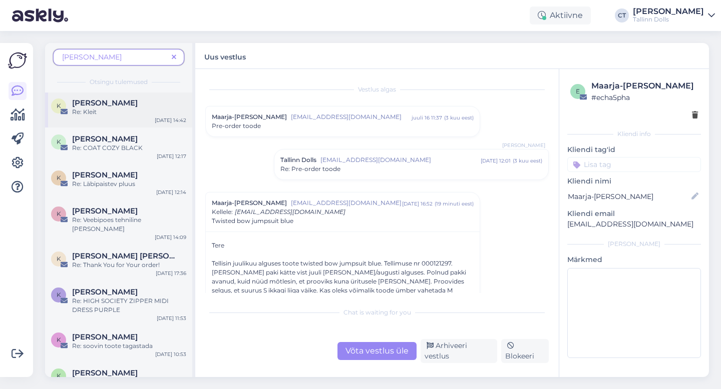
scroll to position [39, 0]
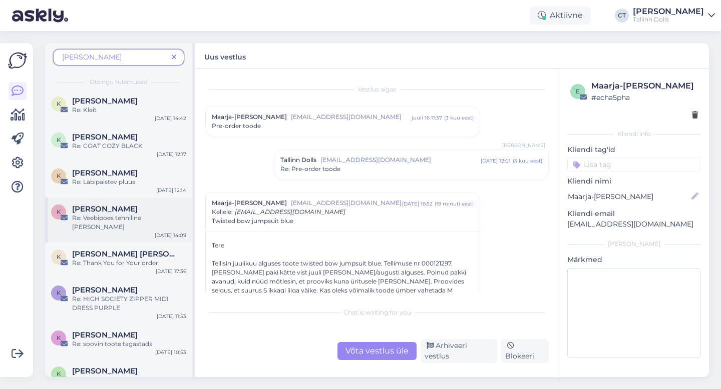
click at [123, 217] on div "Re: Veebipoes tehniline [PERSON_NAME]" at bounding box center [129, 223] width 114 height 18
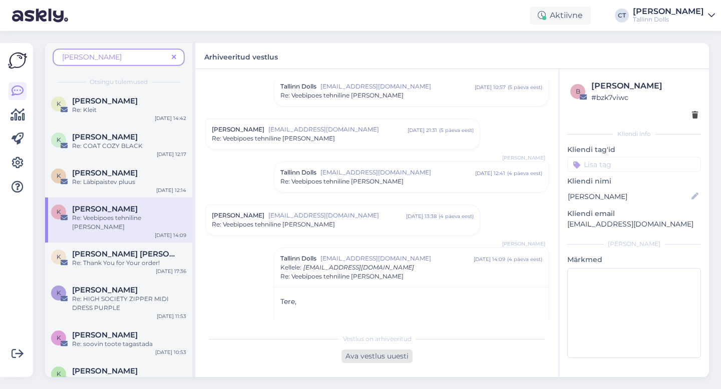
click at [391, 361] on div "Ava vestlus uuesti" at bounding box center [376, 357] width 71 height 14
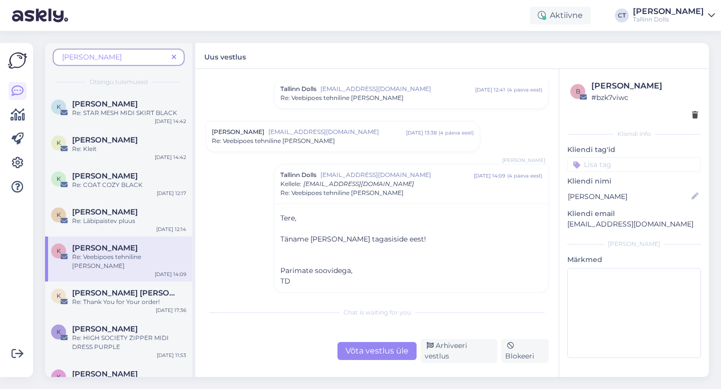
click at [393, 331] on div "Chat is waiting for you Võta vestlus üle Arhiveeri vestlus Blokeeri" at bounding box center [376, 332] width 343 height 61
click at [393, 352] on div "Võta vestlus üle" at bounding box center [376, 351] width 79 height 18
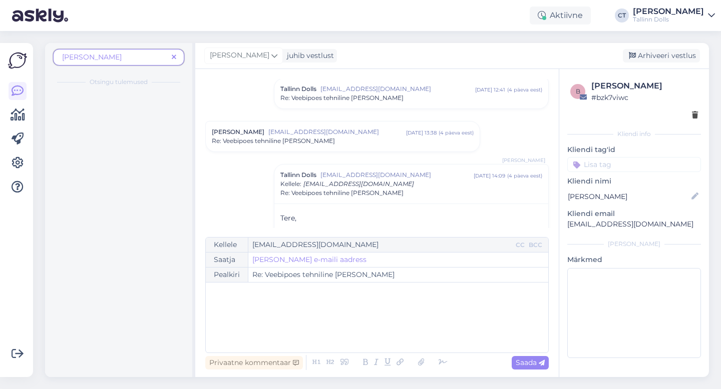
scroll to position [723, 0]
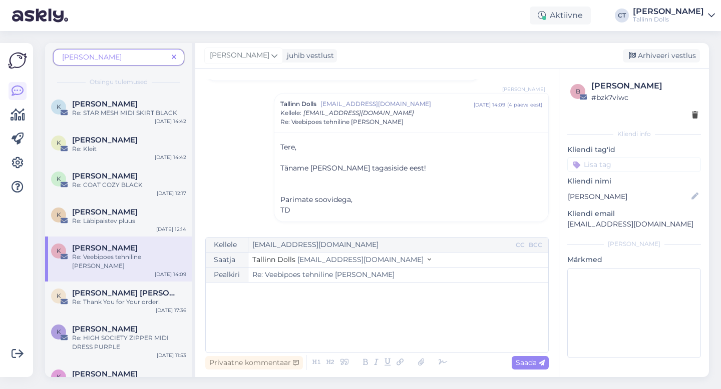
click at [393, 334] on div "﻿" at bounding box center [377, 318] width 332 height 60
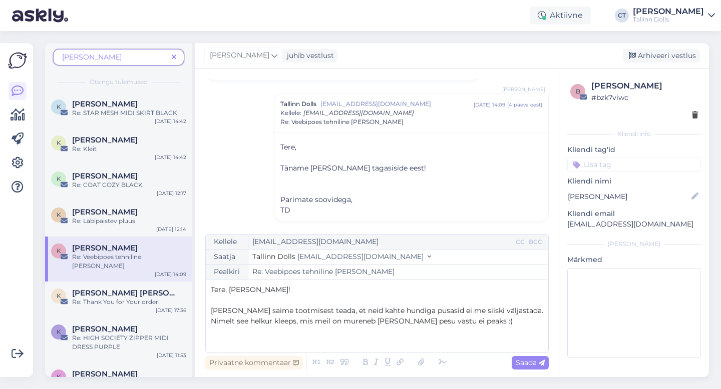
click at [432, 311] on span "[PERSON_NAME] saime tootmisest teada, et neid kahte hundiga pusasid ei me siisk…" at bounding box center [377, 310] width 332 height 9
click at [432, 308] on span "[PERSON_NAME] saime tootmisest teada, et neid kahte hundiga pusa ei me siiski v…" at bounding box center [372, 310] width 322 height 9
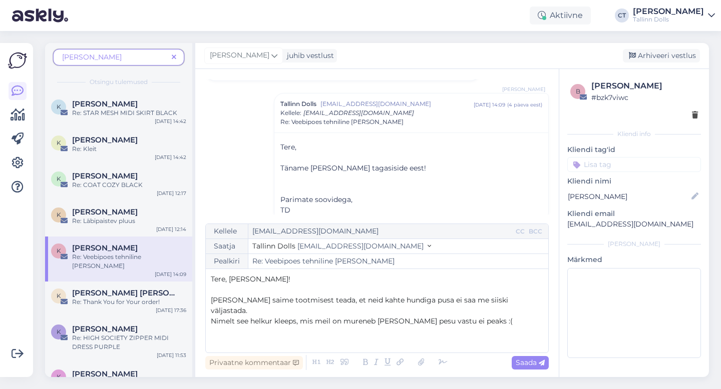
click at [500, 321] on p "Nimelt see helkur kleeps, mis meil on mureneb [PERSON_NAME] pesu vastu ei peaks…" at bounding box center [377, 321] width 332 height 11
click at [275, 319] on span "Nimelt see helkur kleeps, mis meil on mureneb [PERSON_NAME] pesu vastu ei peaks…" at bounding box center [362, 321] width 302 height 9
click at [499, 323] on p "Nimelt see helkurkleeps, mis meil on mureneb [PERSON_NAME] pesu vastu ei peaks …" at bounding box center [377, 321] width 332 height 11
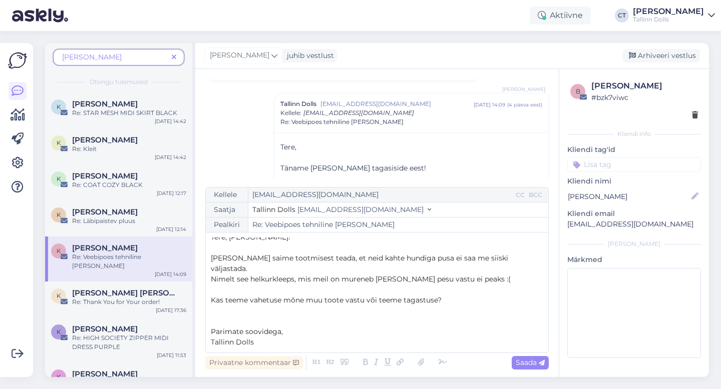
scroll to position [0, 0]
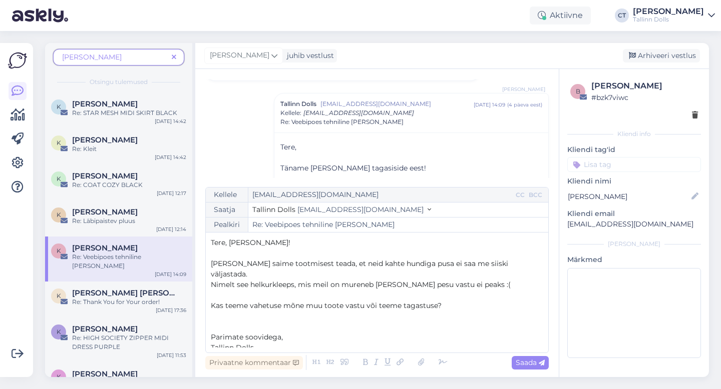
click at [172, 56] on icon at bounding box center [174, 57] width 5 height 7
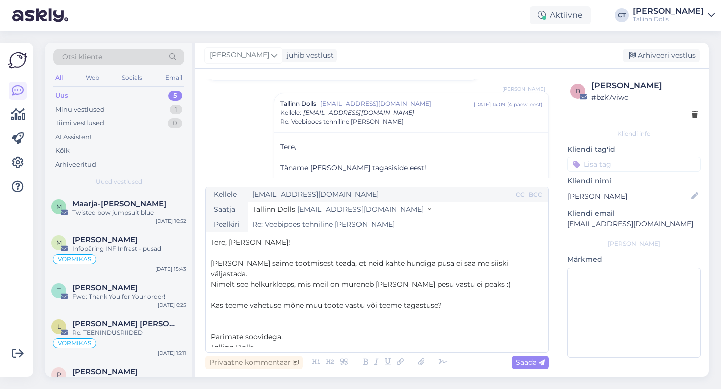
click at [79, 96] on div "Uus 5" at bounding box center [118, 96] width 131 height 14
click at [324, 302] on span "Kas teeme vahetuse mõne muu toote vastu või teeme tagastuse?" at bounding box center [326, 305] width 231 height 9
click at [168, 96] on div "Uus 5" at bounding box center [118, 96] width 131 height 14
click at [652, 58] on div "Arhiveeri vestlus" at bounding box center [661, 56] width 77 height 14
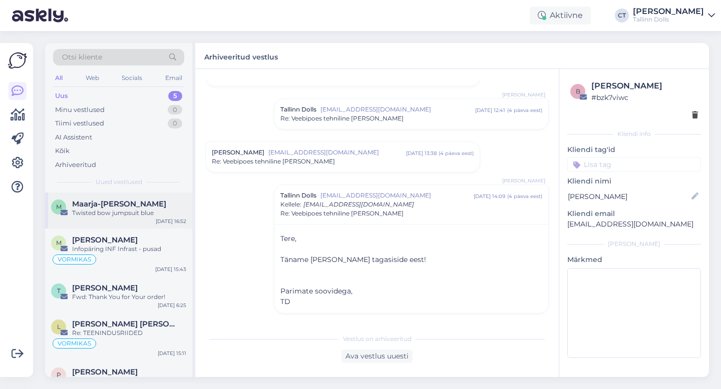
click at [111, 210] on div "Twisted bow jumpsuit blue" at bounding box center [129, 213] width 114 height 9
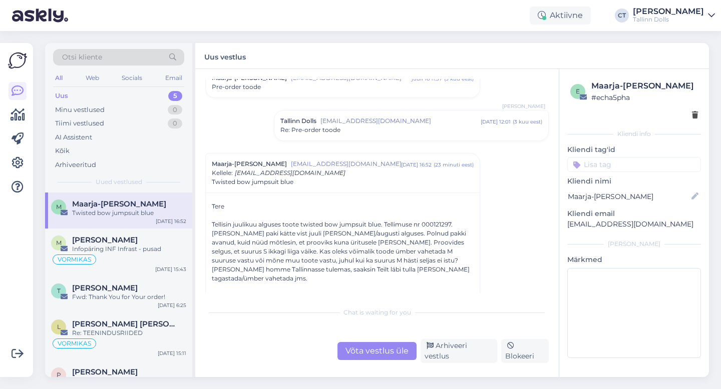
scroll to position [54, 0]
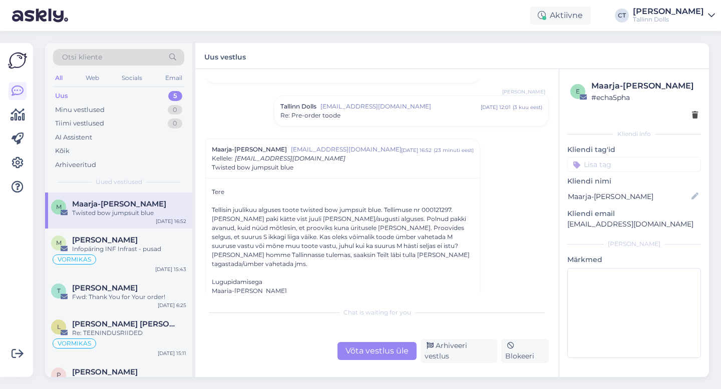
click at [377, 368] on div "Vestlus algas Maarja-[PERSON_NAME] [EMAIL_ADDRESS][DOMAIN_NAME] [DATE] 11:37 ( …" at bounding box center [376, 223] width 363 height 308
click at [377, 356] on div "Võta vestlus üle" at bounding box center [376, 351] width 79 height 18
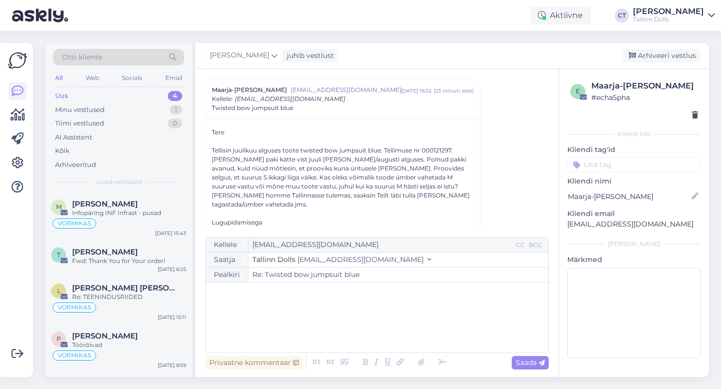
click at [377, 324] on div "﻿" at bounding box center [377, 318] width 332 height 60
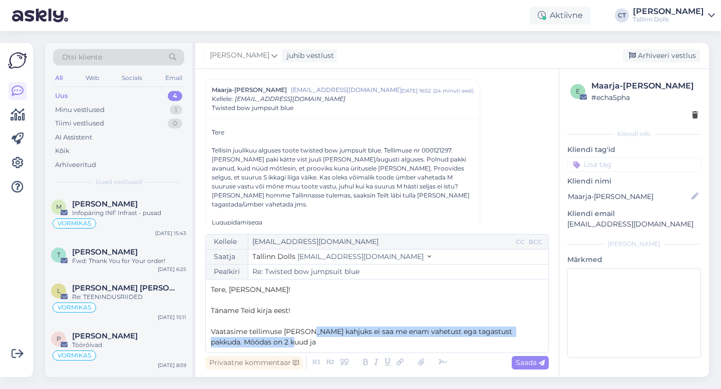
drag, startPoint x: 320, startPoint y: 343, endPoint x: 304, endPoint y: 332, distance: 19.6
click at [304, 332] on p "Vaatasime tellimuse [PERSON_NAME] kahjuks ei saa me enam vahetust ega tagastust…" at bounding box center [377, 337] width 332 height 21
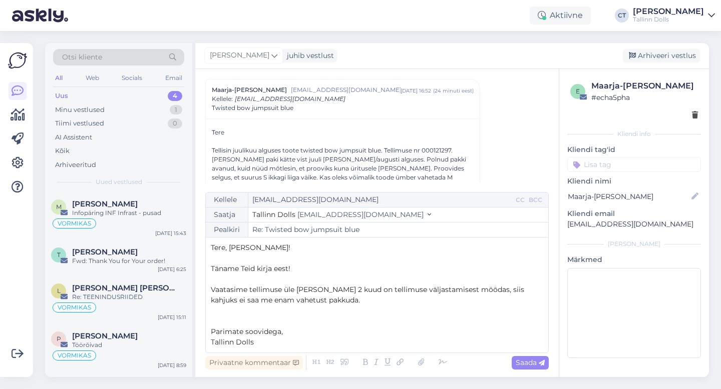
click at [323, 290] on span "Vaatasime tellimuse üle [PERSON_NAME] 2 kuud on tellimuse väljastamisest möödas…" at bounding box center [368, 295] width 315 height 20
click at [361, 292] on span "Vaatasime tellimuse üle [PERSON_NAME] üle 2 kuud on tellimuse väljastamisest mö…" at bounding box center [375, 295] width 328 height 20
click at [354, 297] on p "Vaatasime tellimuse üle [PERSON_NAME] üle 2 kuu on tellimuse väljastamisest möö…" at bounding box center [377, 295] width 332 height 21
click at [533, 366] on span "Saada" at bounding box center [529, 362] width 29 height 9
type input "Re: Twisted bow jumpsuit blue"
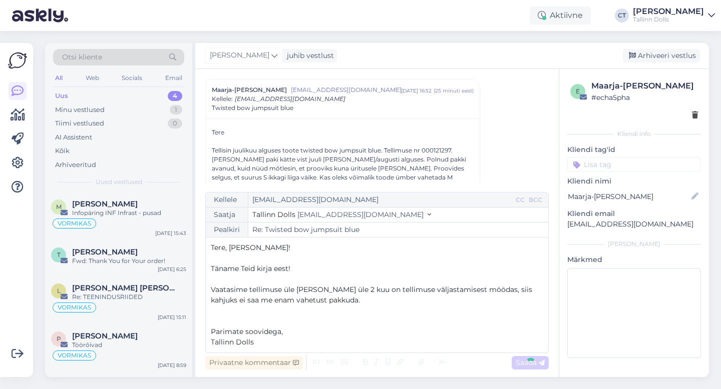
scroll to position [203, 0]
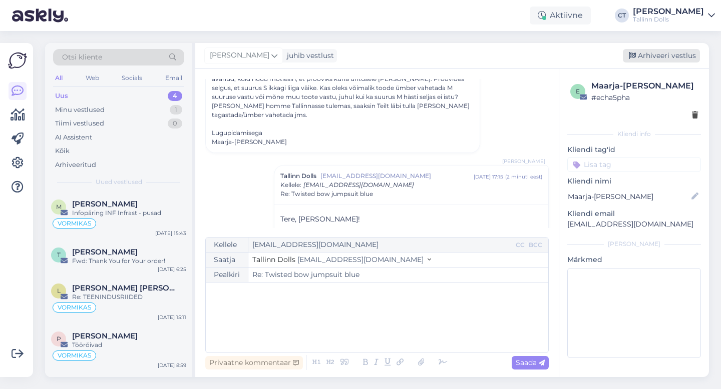
click at [666, 57] on div "Arhiveeri vestlus" at bounding box center [661, 56] width 77 height 14
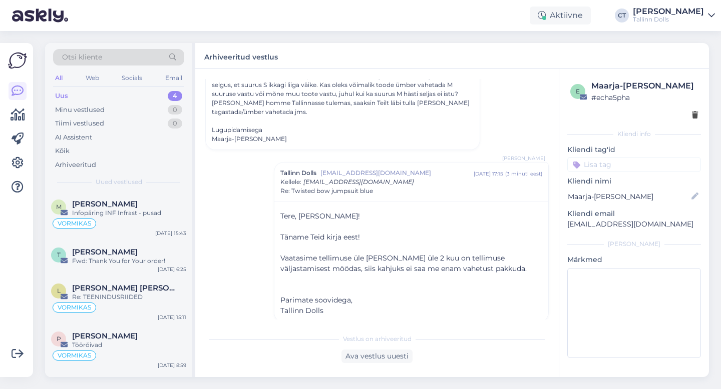
click at [148, 93] on div "Uus 4" at bounding box center [118, 96] width 131 height 14
click at [242, 234] on div "Vestlus algas Maarja-[PERSON_NAME] [EMAIL_ADDRESS][DOMAIN_NAME] [DATE] 11:37 ( …" at bounding box center [381, 199] width 352 height 241
